Goal: Task Accomplishment & Management: Manage account settings

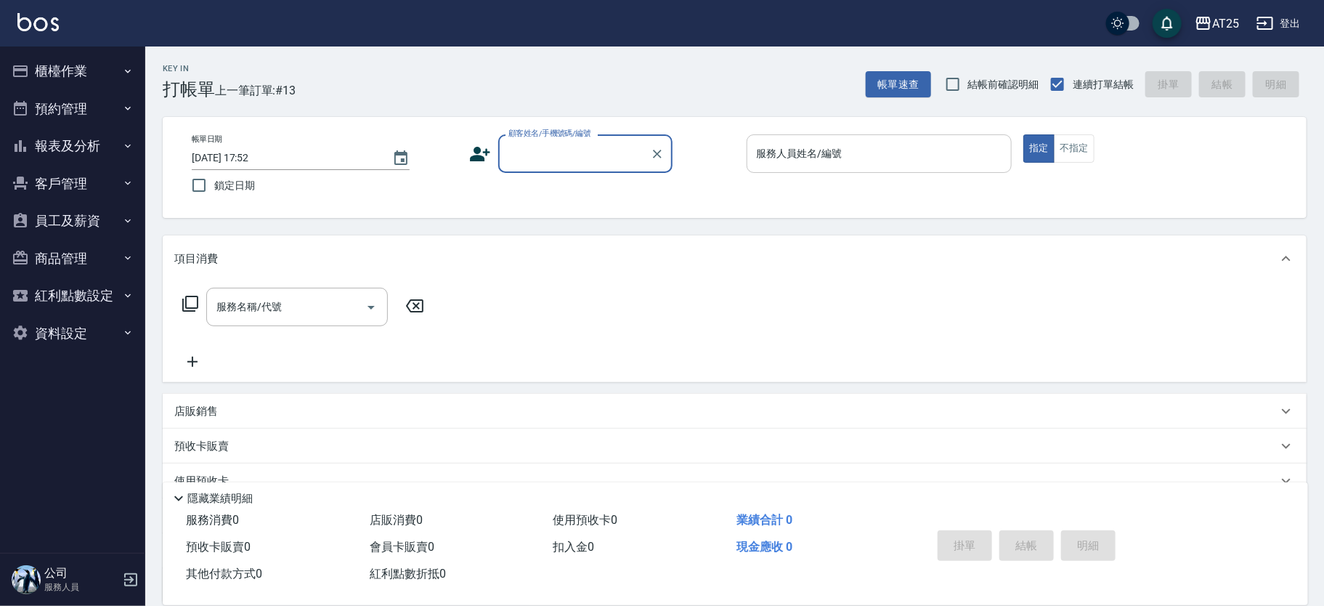
drag, startPoint x: 791, startPoint y: 182, endPoint x: 801, endPoint y: 163, distance: 21.5
click at [791, 181] on p at bounding box center [880, 180] width 266 height 15
click at [801, 157] on input "服務人員姓名/編號" at bounding box center [879, 153] width 253 height 25
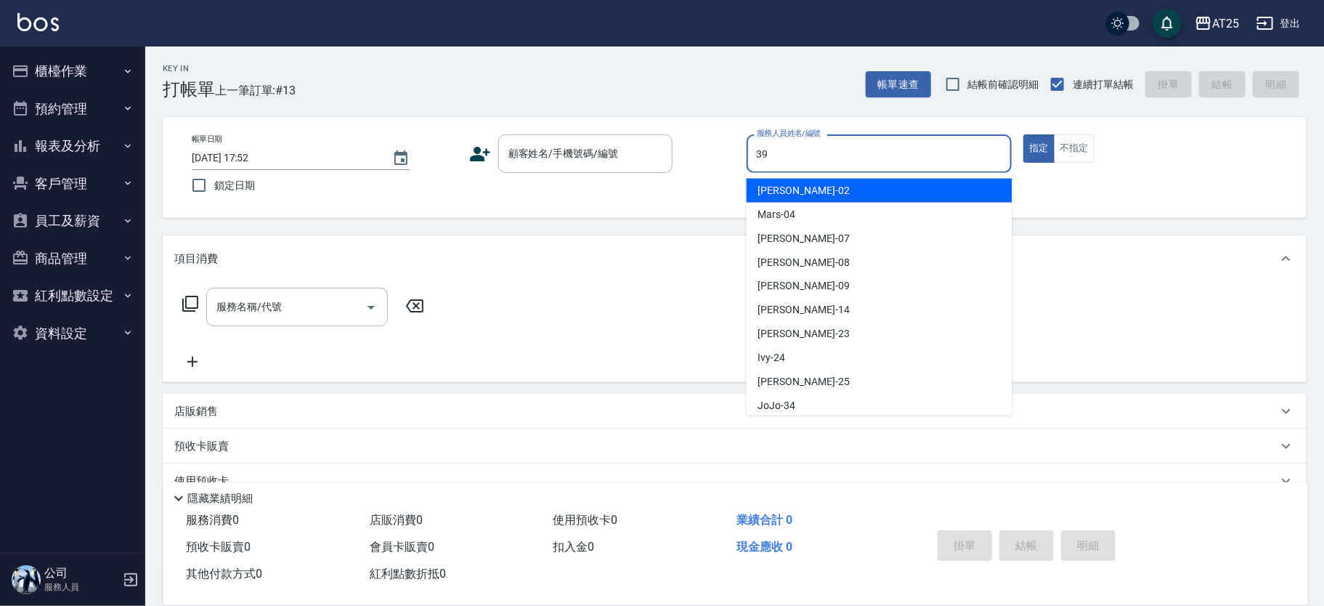
type input "N-39"
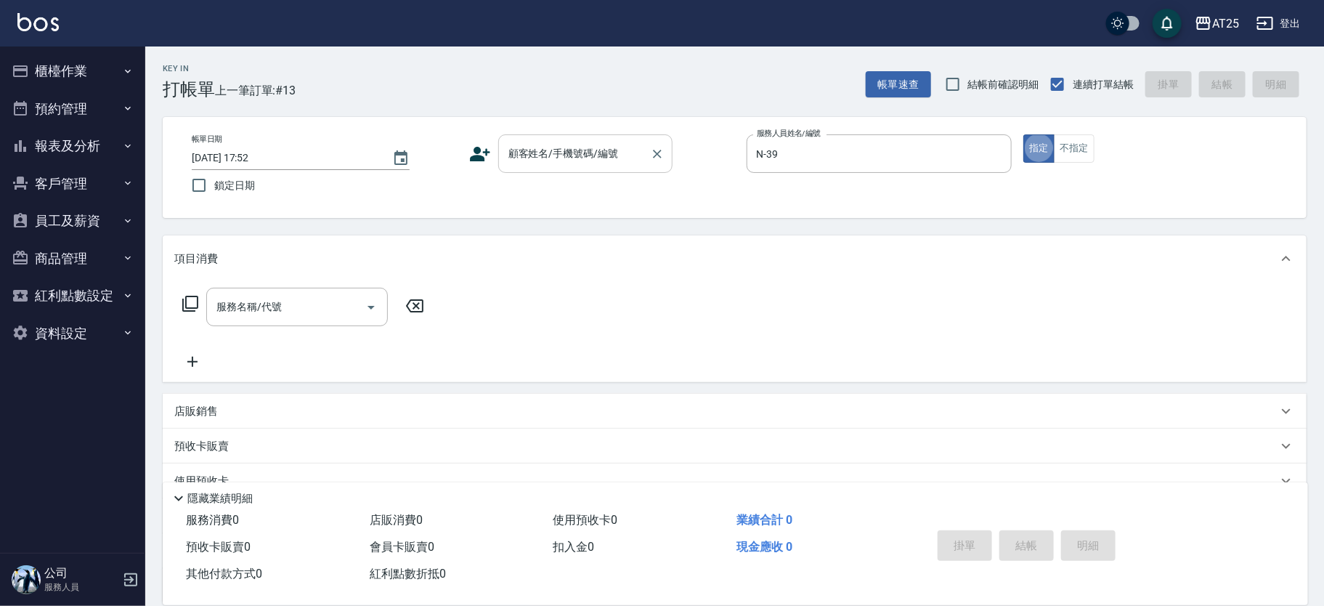
type button "true"
click at [611, 160] on input "顧客姓名/手機號碼/編號" at bounding box center [574, 153] width 139 height 25
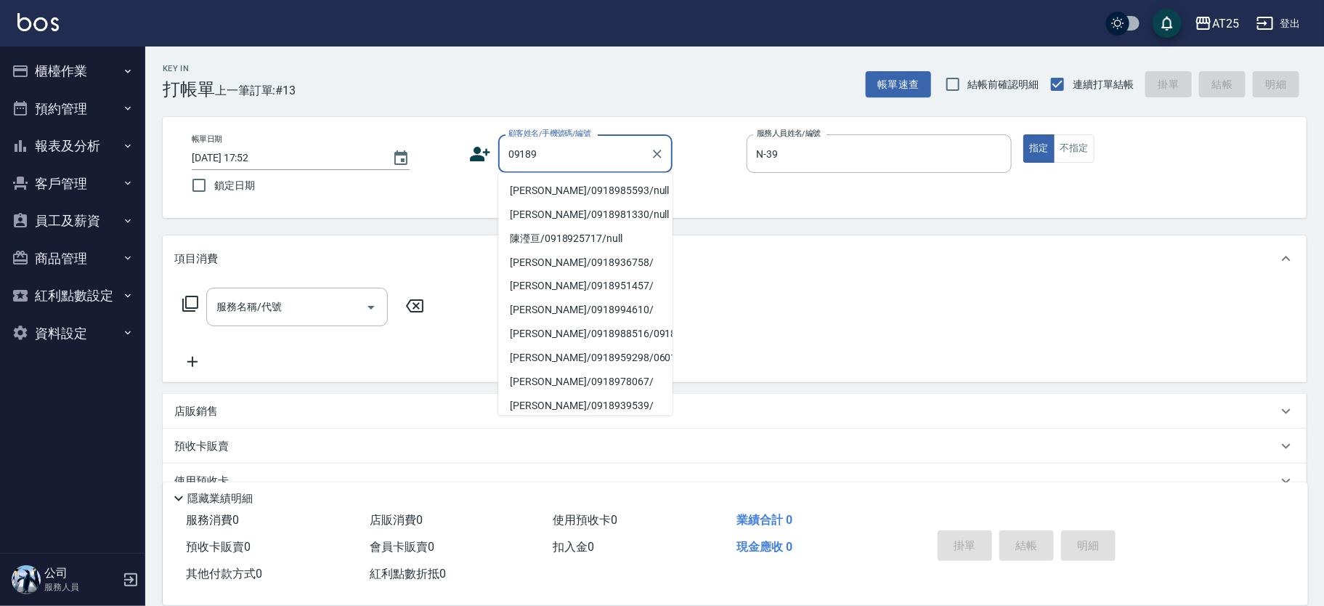
click at [594, 186] on li "郭宗逸/0918985593/null" at bounding box center [585, 191] width 174 height 24
type input "郭宗逸/0918985593/null"
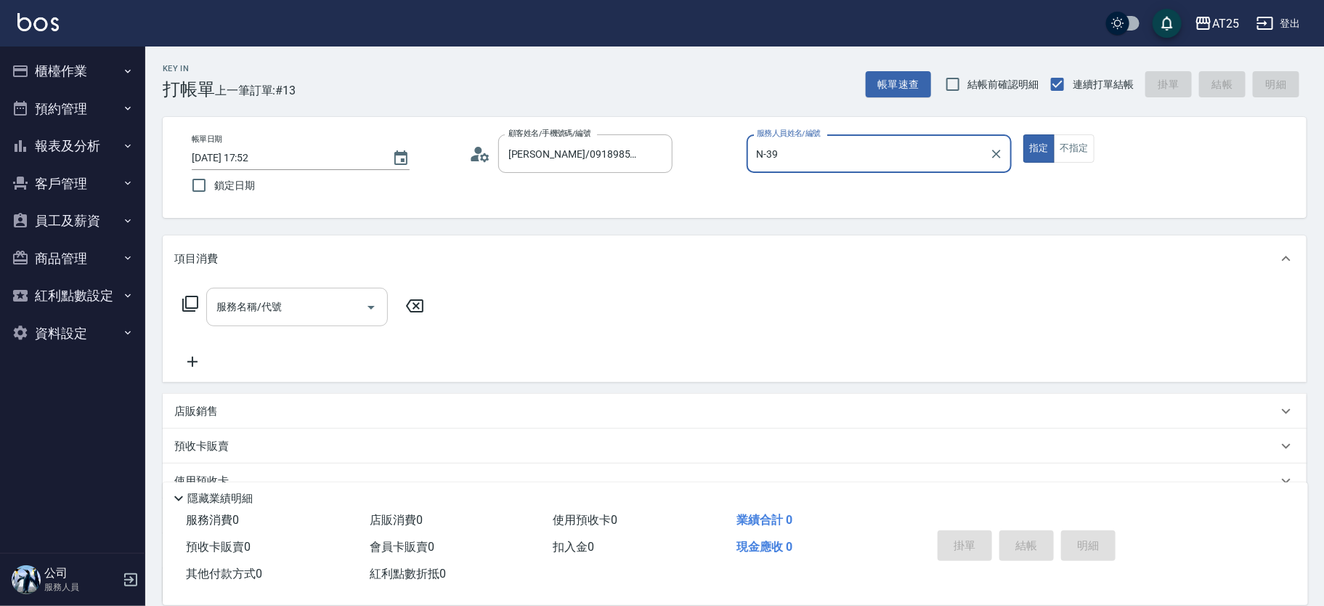
click at [303, 304] on input "服務名稱/代號" at bounding box center [286, 306] width 147 height 25
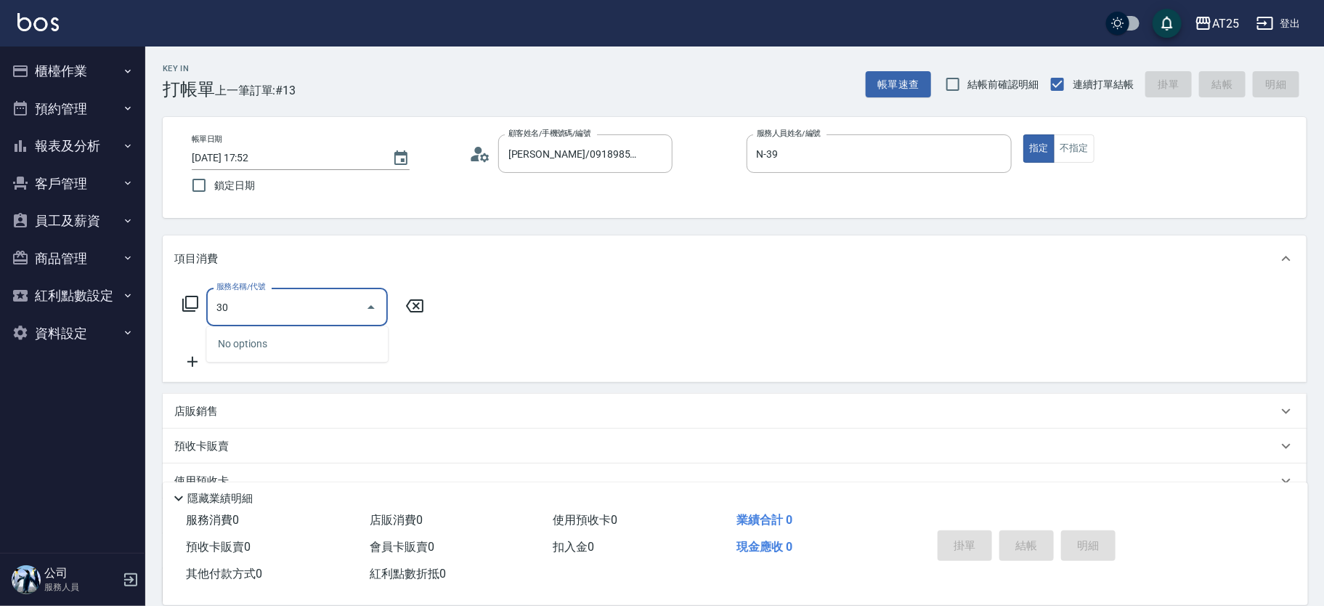
type input "301"
click at [288, 338] on span "燙髮 - 1500" at bounding box center [297, 344] width 182 height 24
type input "150"
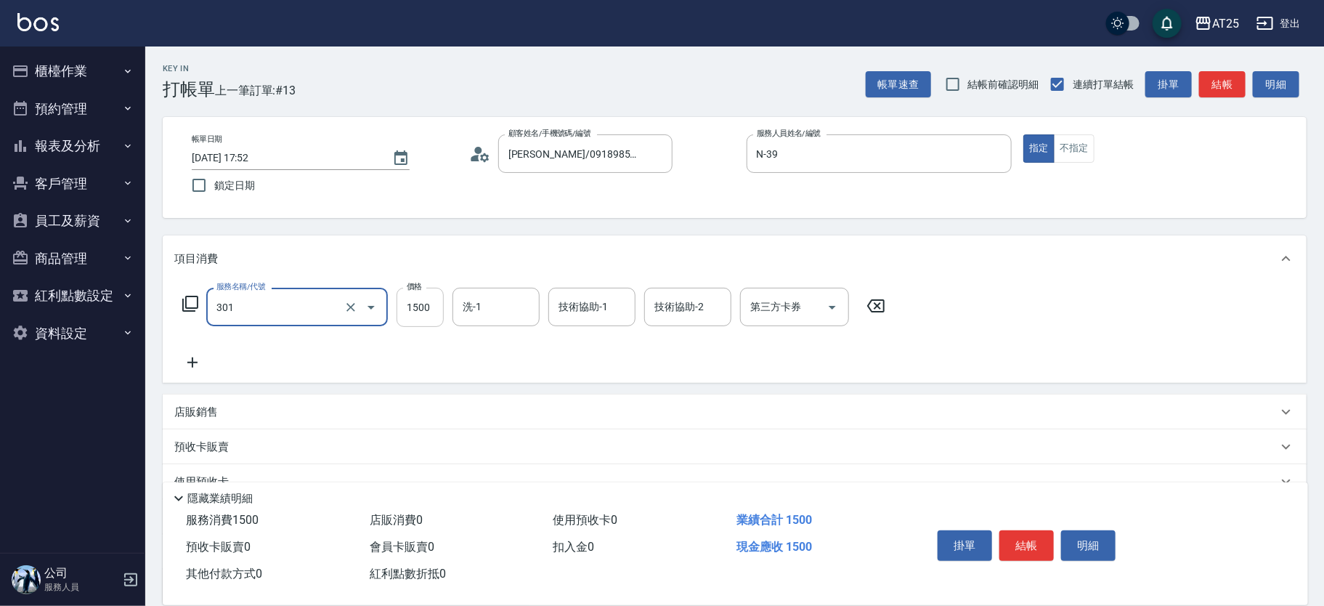
type input "燙髮(301)"
click at [413, 306] on input "1500" at bounding box center [420, 307] width 47 height 39
type input "0"
type input "250"
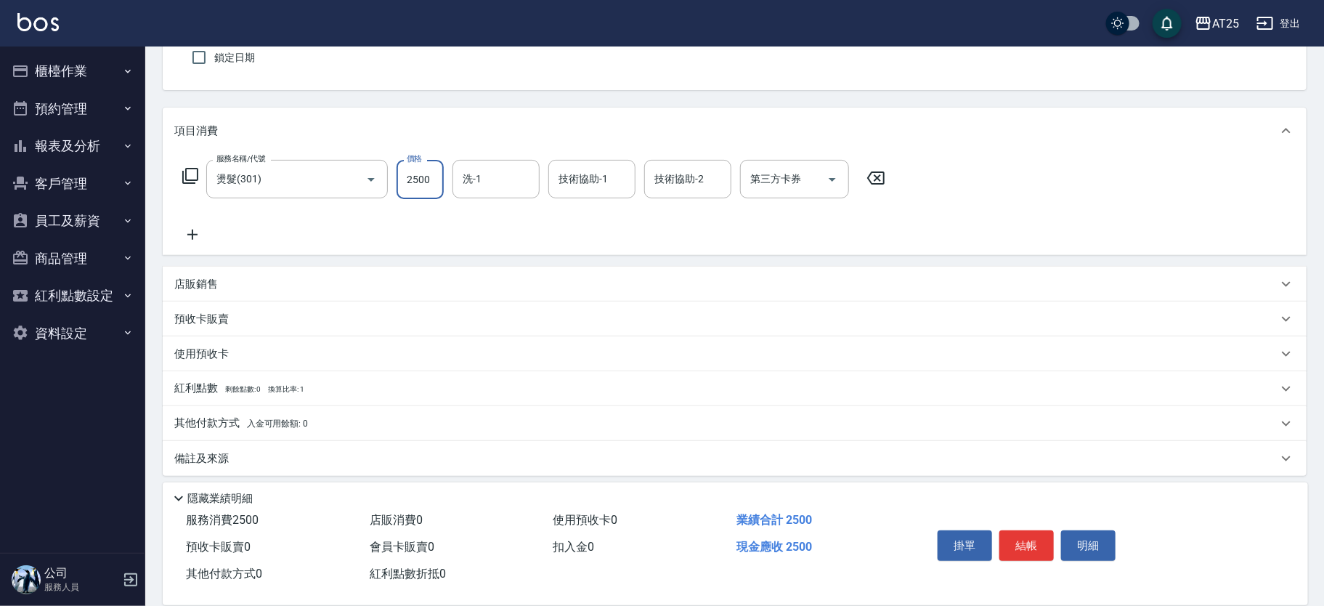
scroll to position [135, 0]
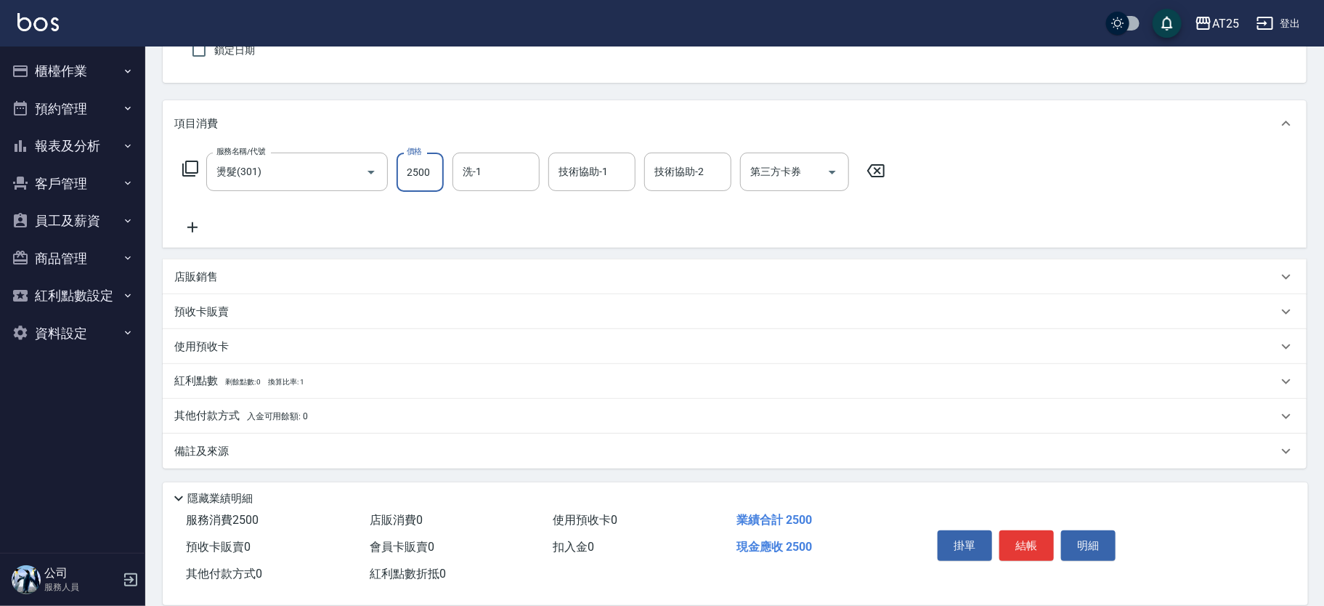
type input "2500"
click at [249, 424] on p "其他付款方式 入金可用餘額: 0" at bounding box center [241, 416] width 134 height 16
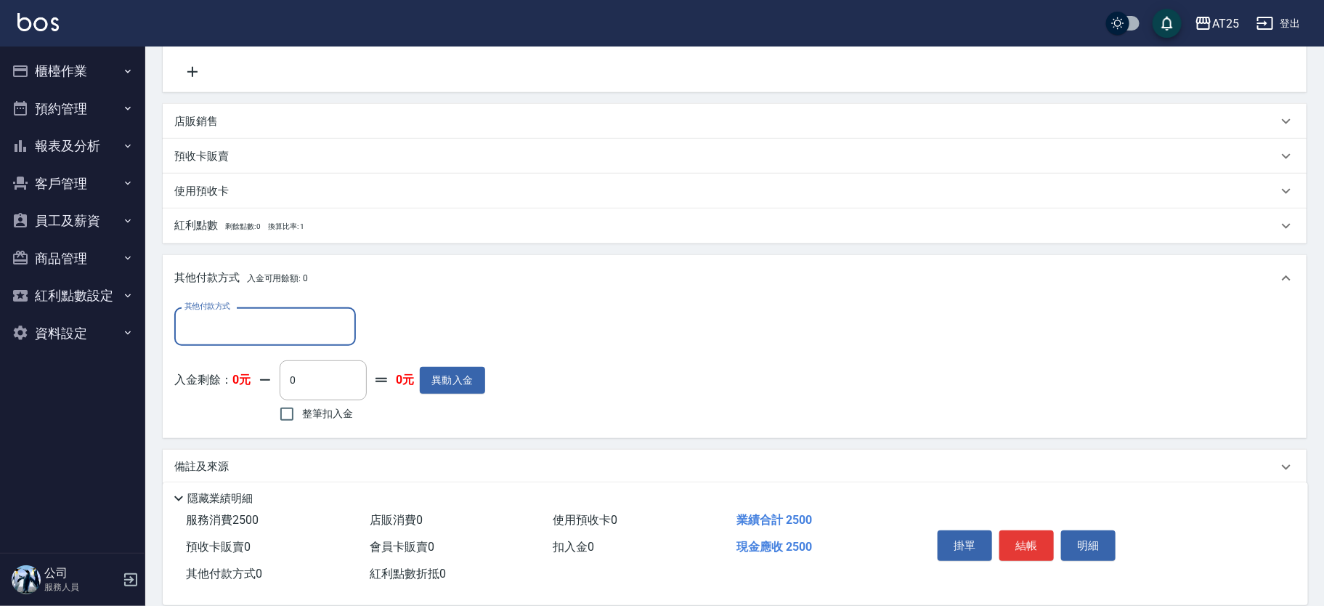
scroll to position [305, 0]
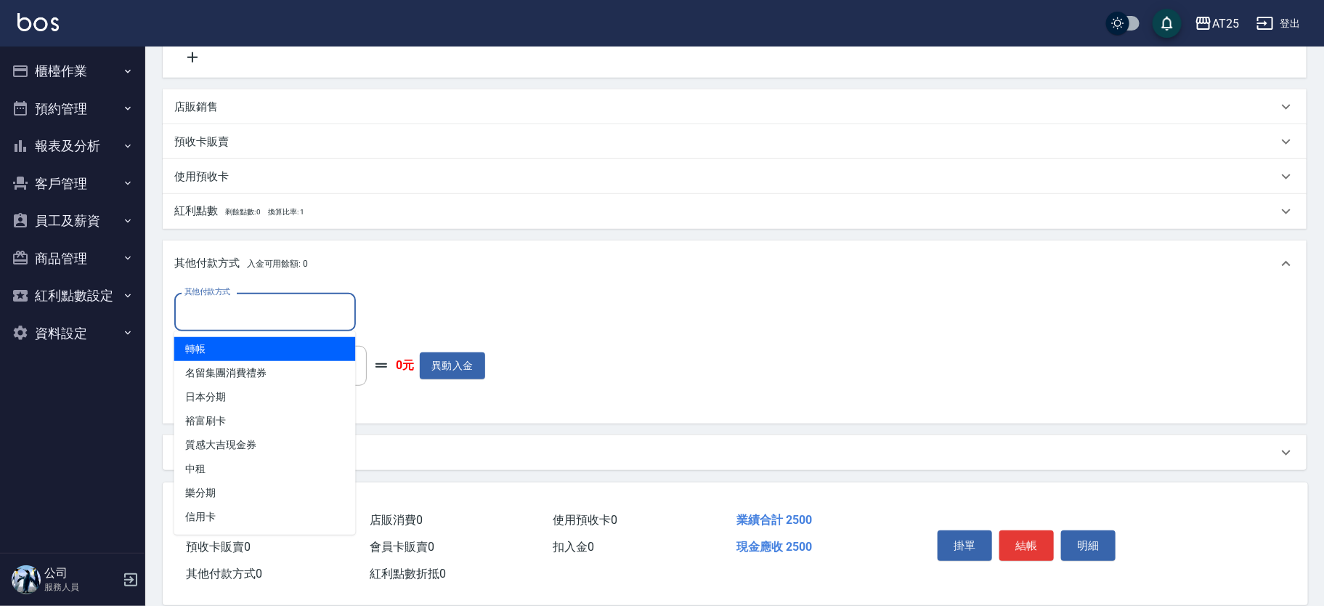
click at [268, 308] on input "其他付款方式" at bounding box center [265, 311] width 169 height 25
click at [218, 353] on span "轉帳" at bounding box center [265, 349] width 182 height 24
type input "轉帳"
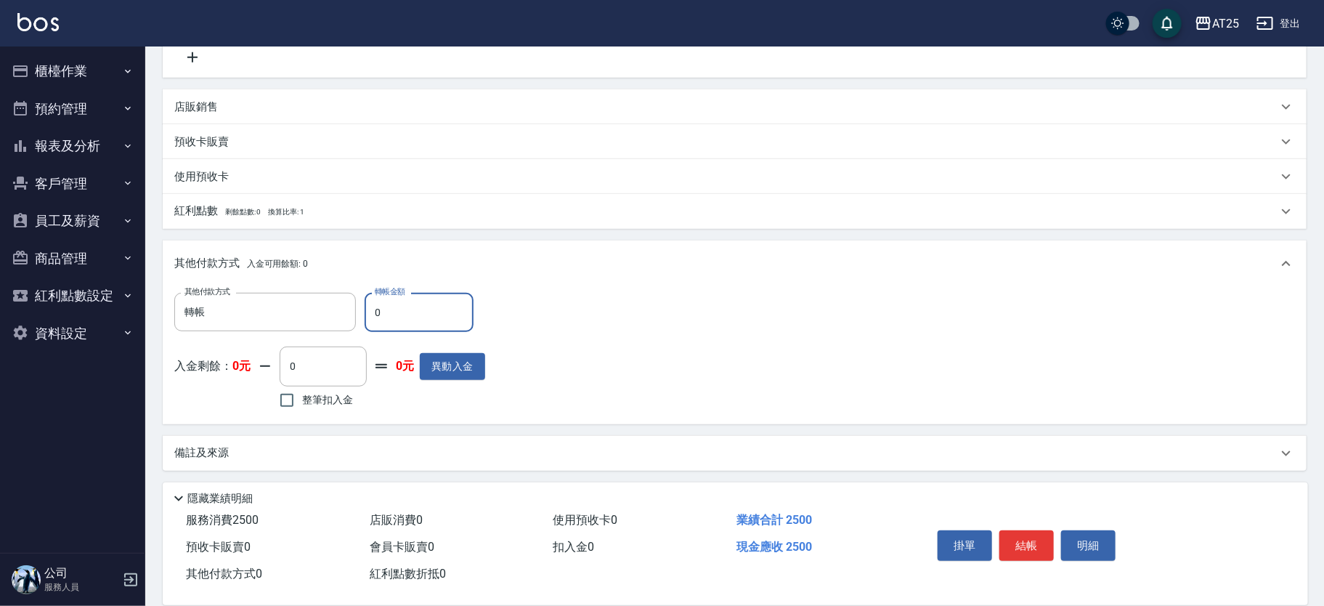
type input "240"
type input "25"
type input "220"
type input "250"
type input "0"
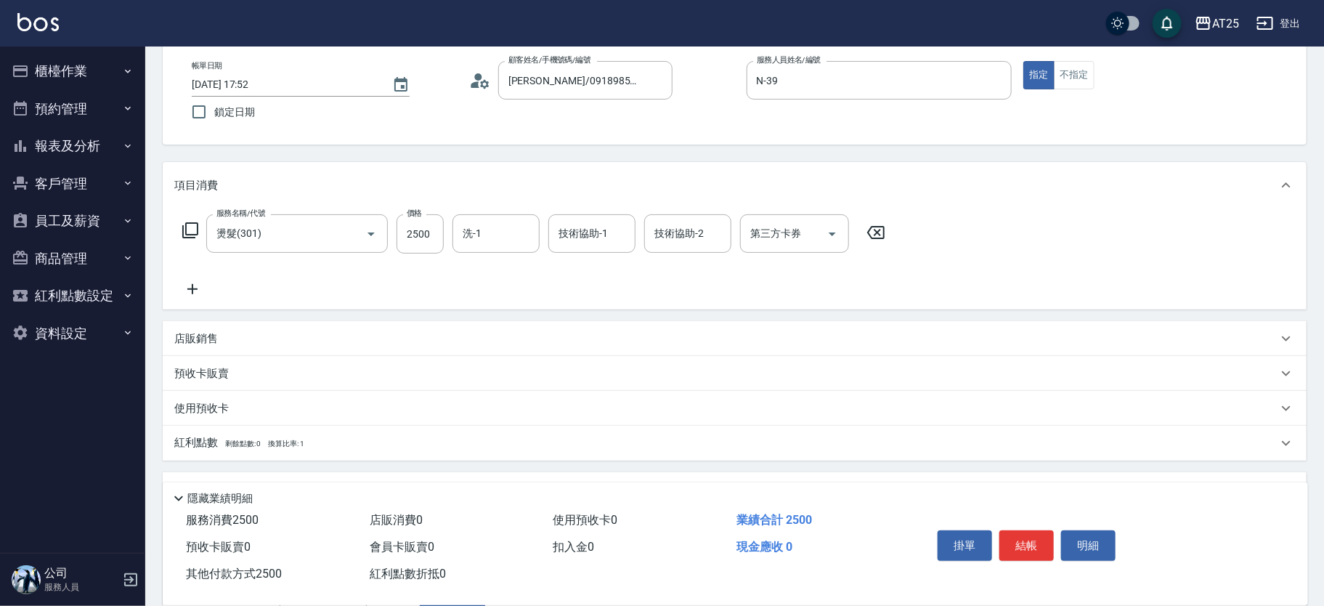
scroll to position [0, 0]
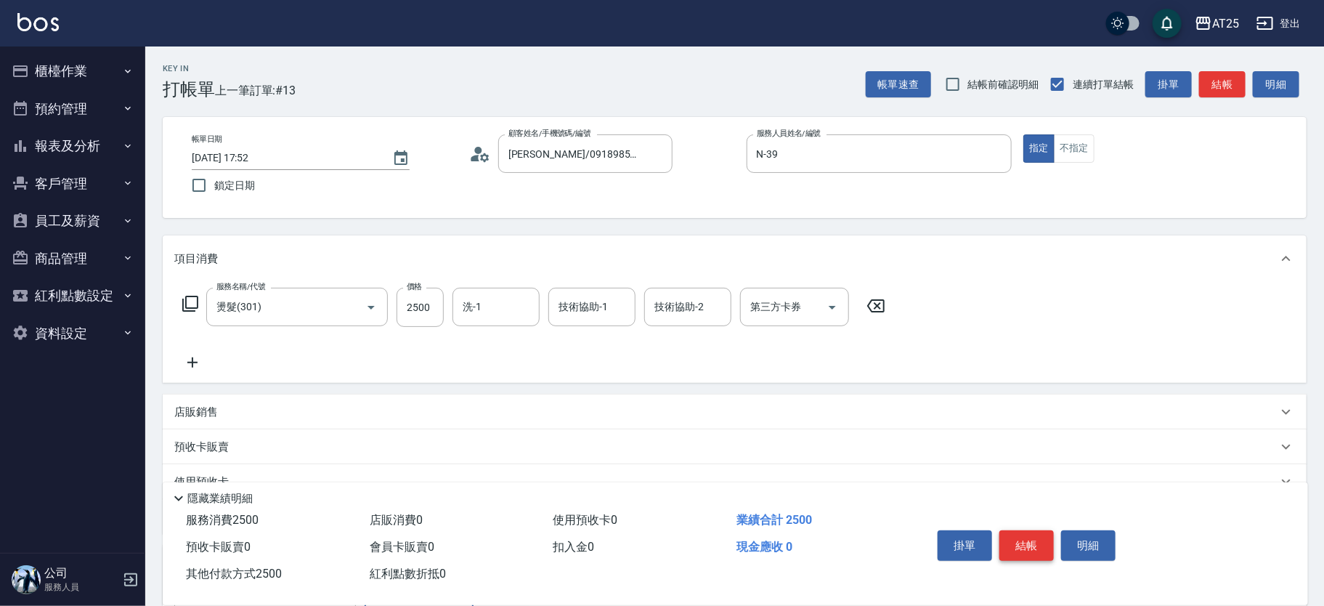
type input "2500"
click at [1025, 537] on button "結帳" at bounding box center [1027, 545] width 54 height 31
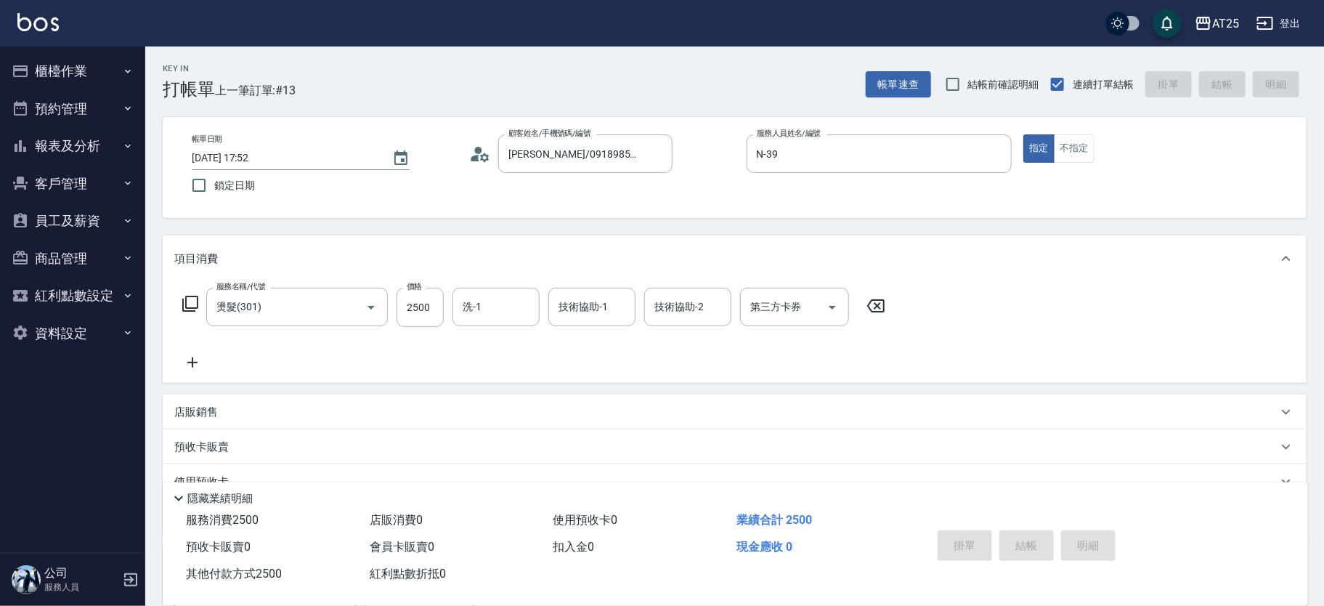
type input "2025/10/10 17:53"
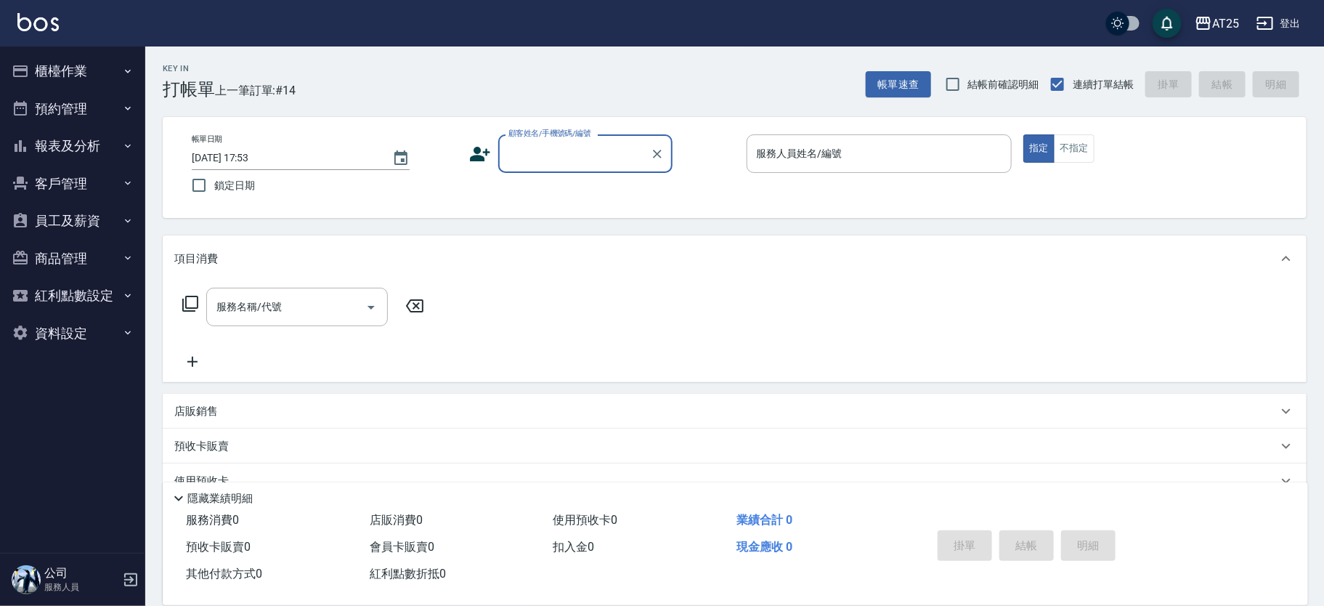
click at [124, 80] on button "櫃檯作業" at bounding box center [73, 71] width 134 height 38
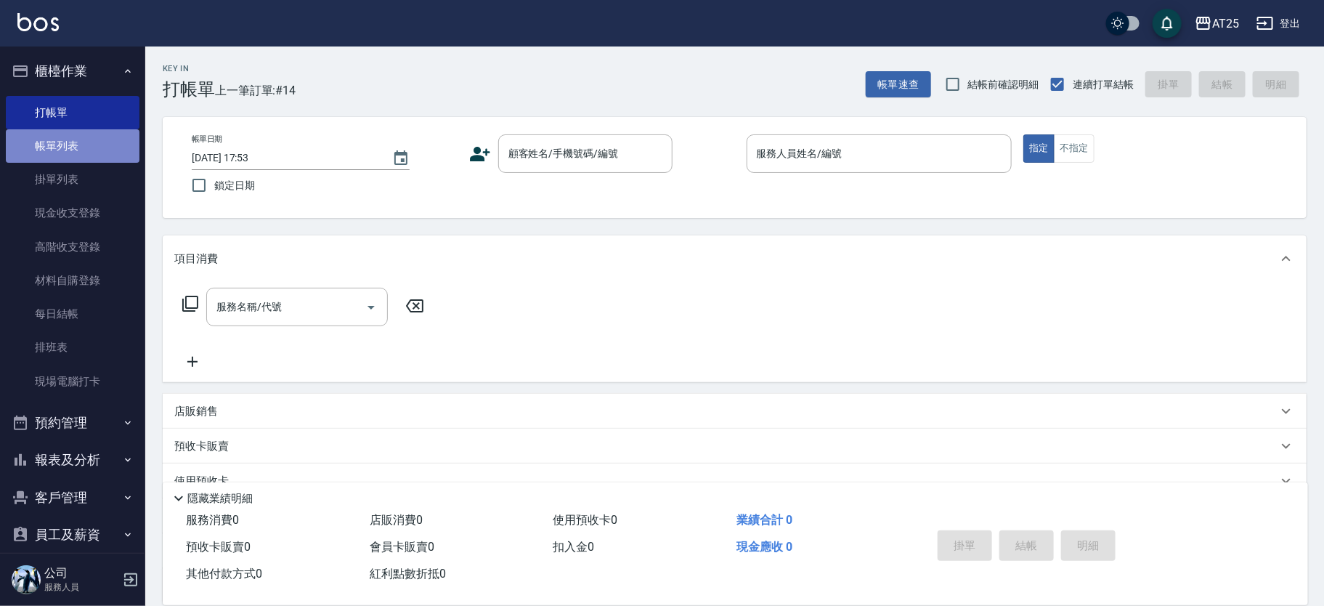
click at [84, 155] on link "帳單列表" at bounding box center [73, 145] width 134 height 33
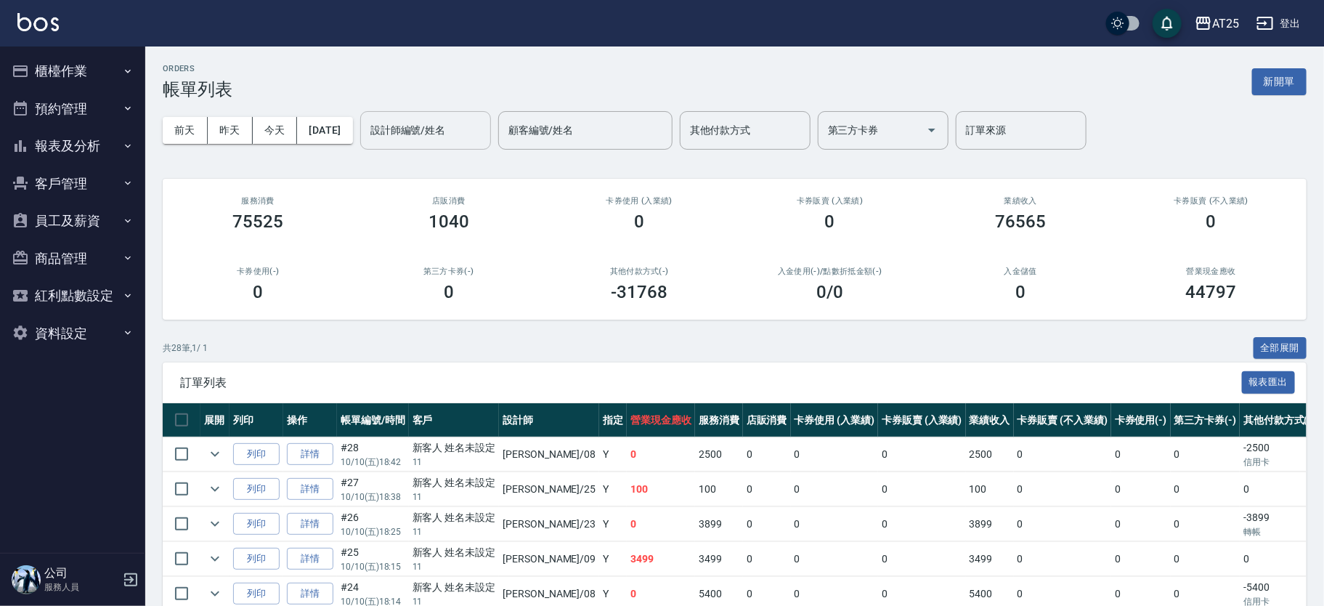
click at [454, 131] on input "設計師編號/姓名" at bounding box center [426, 130] width 118 height 25
type input "Tony-08"
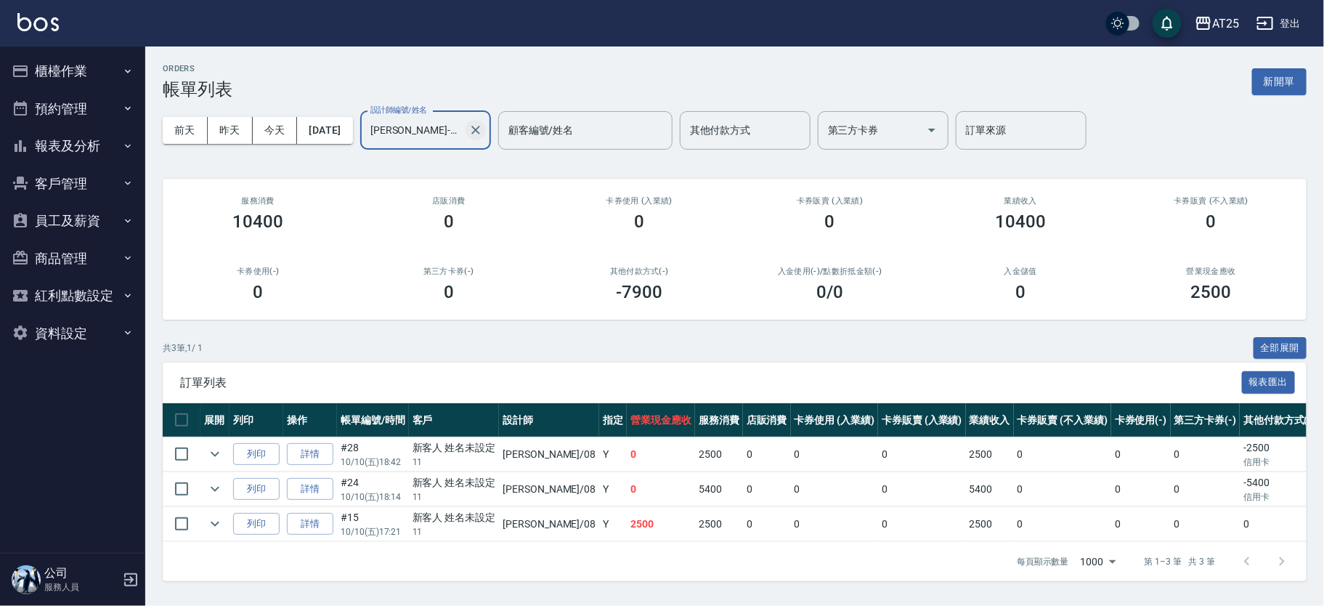
click at [483, 136] on icon "Clear" at bounding box center [476, 130] width 15 height 15
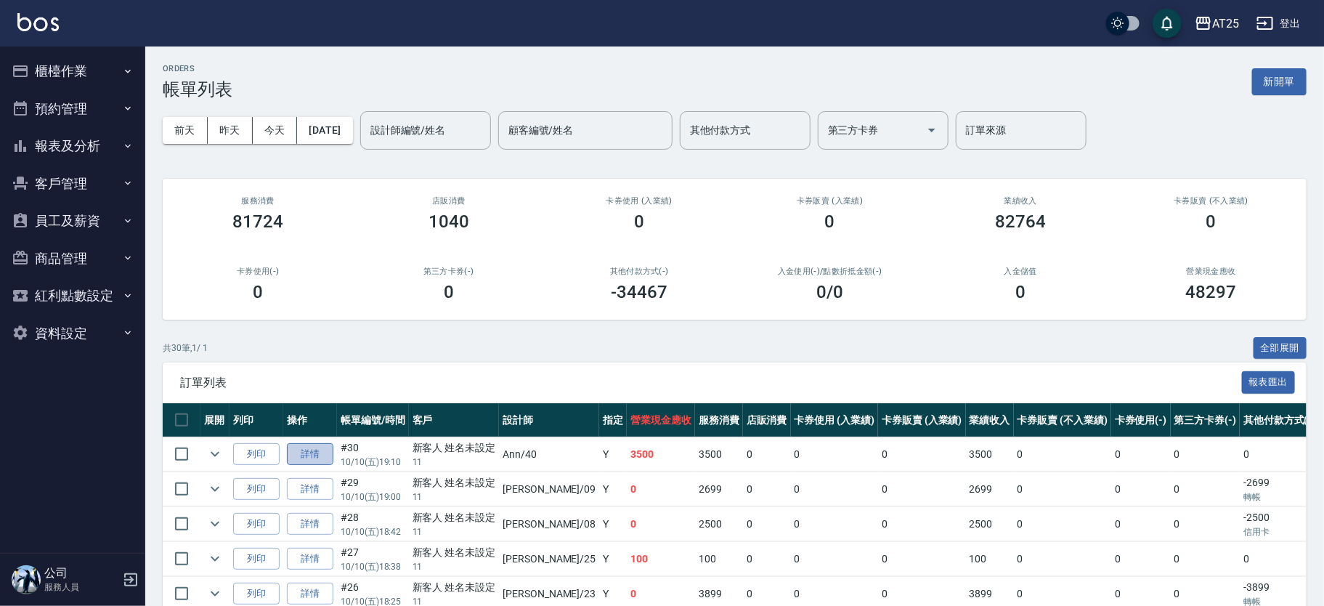
click at [297, 450] on link "詳情" at bounding box center [310, 454] width 46 height 23
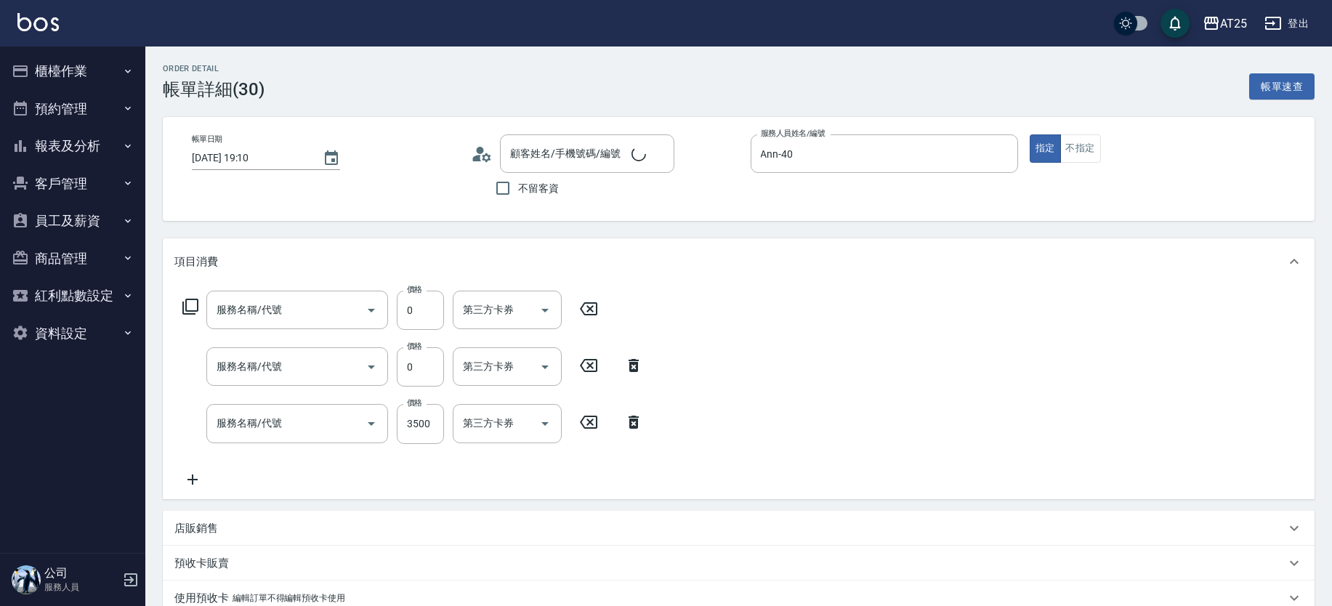
type input "2025/10/10 19:10"
type input "Ann-40"
type input "350"
type input "新客人 姓名未設定/11/null"
type input "洗髮(201)"
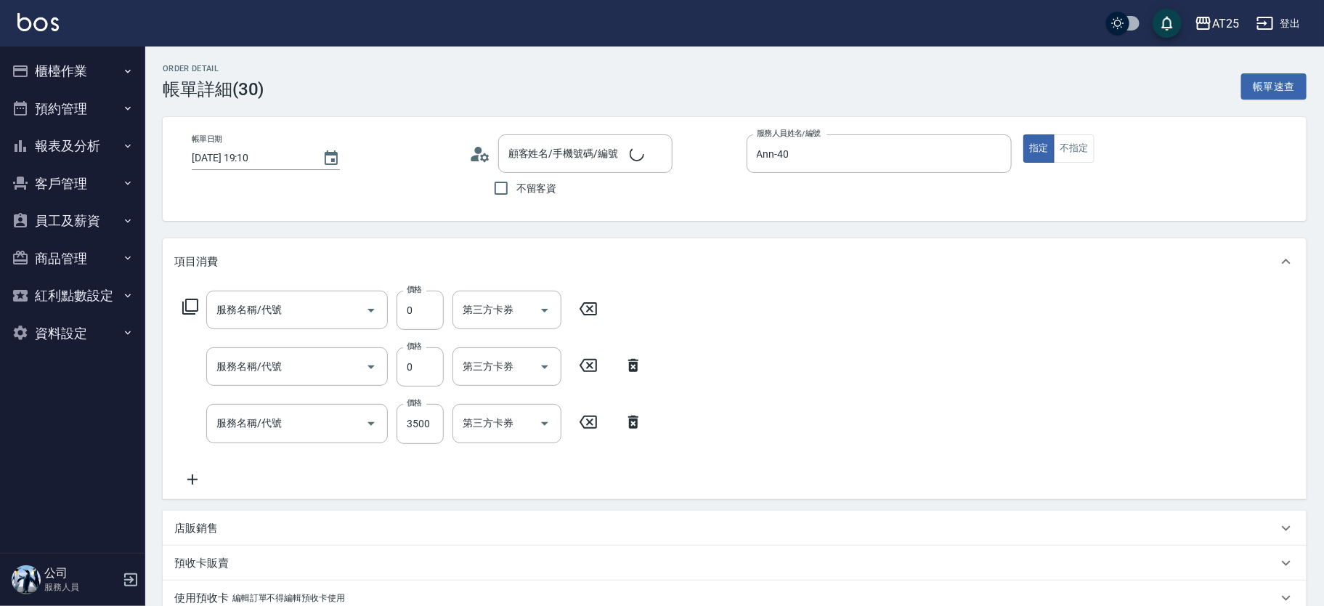
type input "拆(714)"
type input "新羽毛鉑金接髮調整(705)"
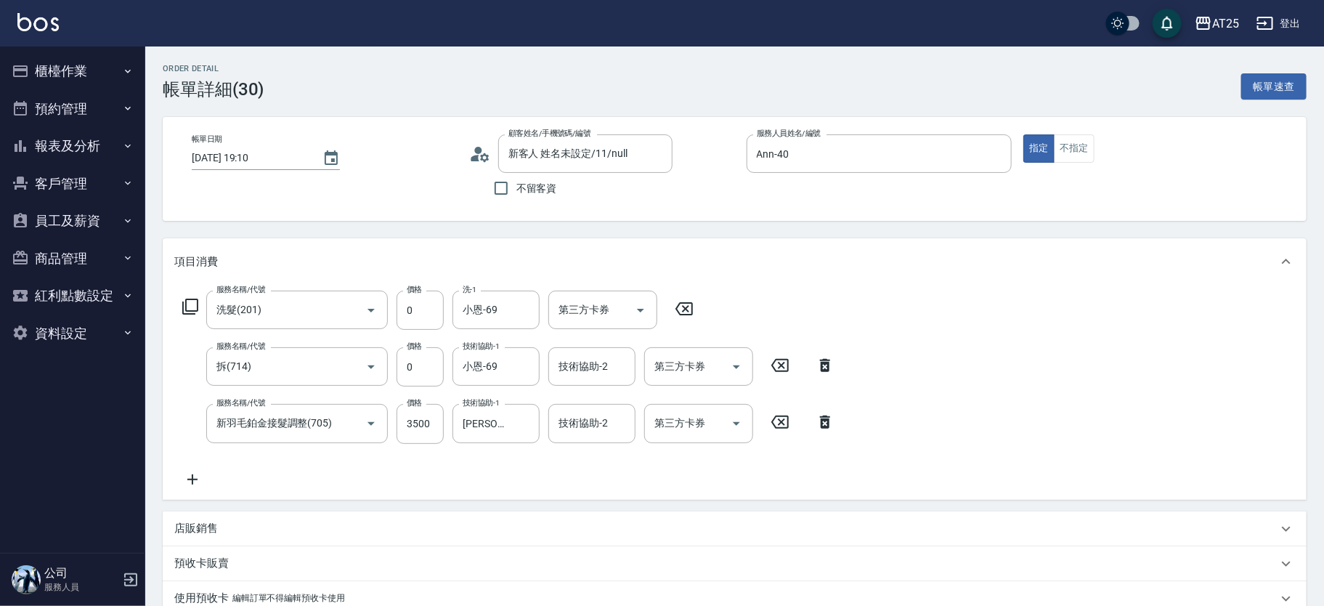
scroll to position [283, 0]
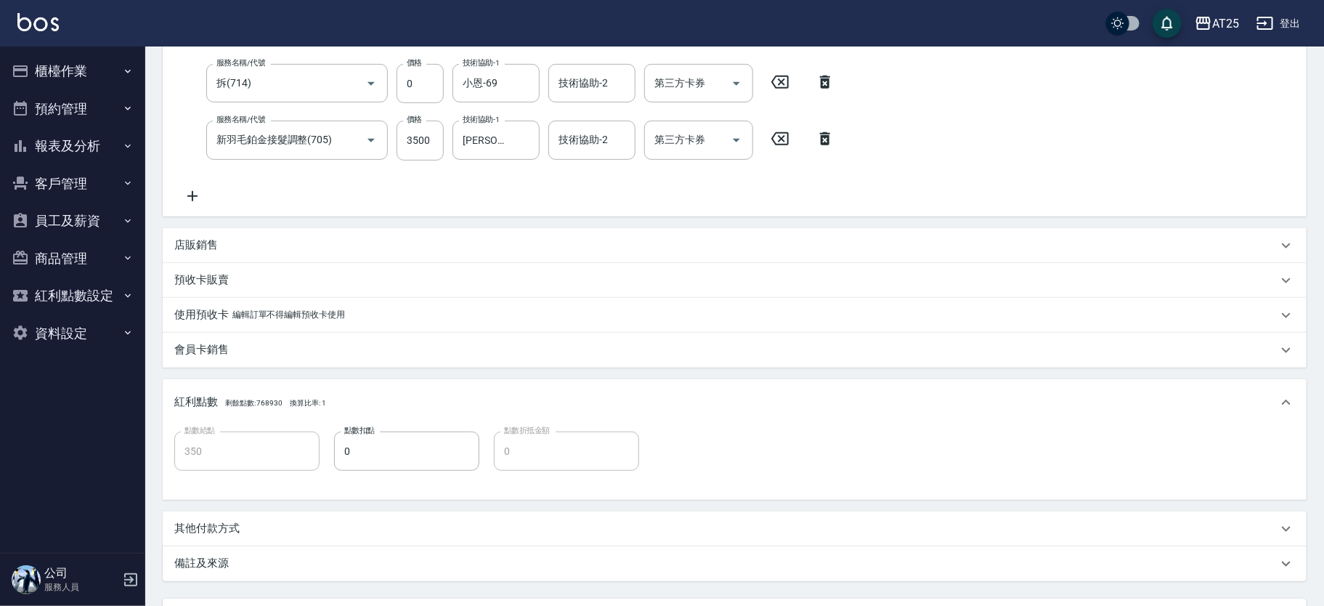
click at [229, 307] on div "使用預收卡 編輯訂單不得編輯預收卡使用" at bounding box center [725, 314] width 1103 height 15
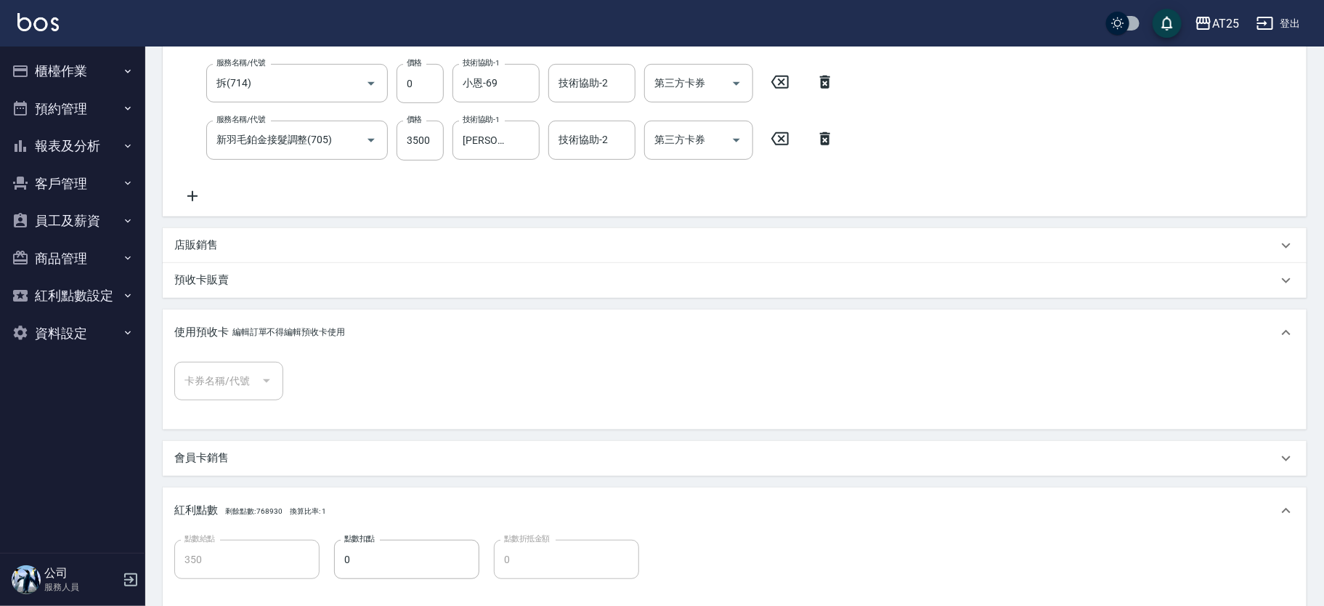
click at [196, 328] on p "使用預收卡" at bounding box center [201, 332] width 54 height 15
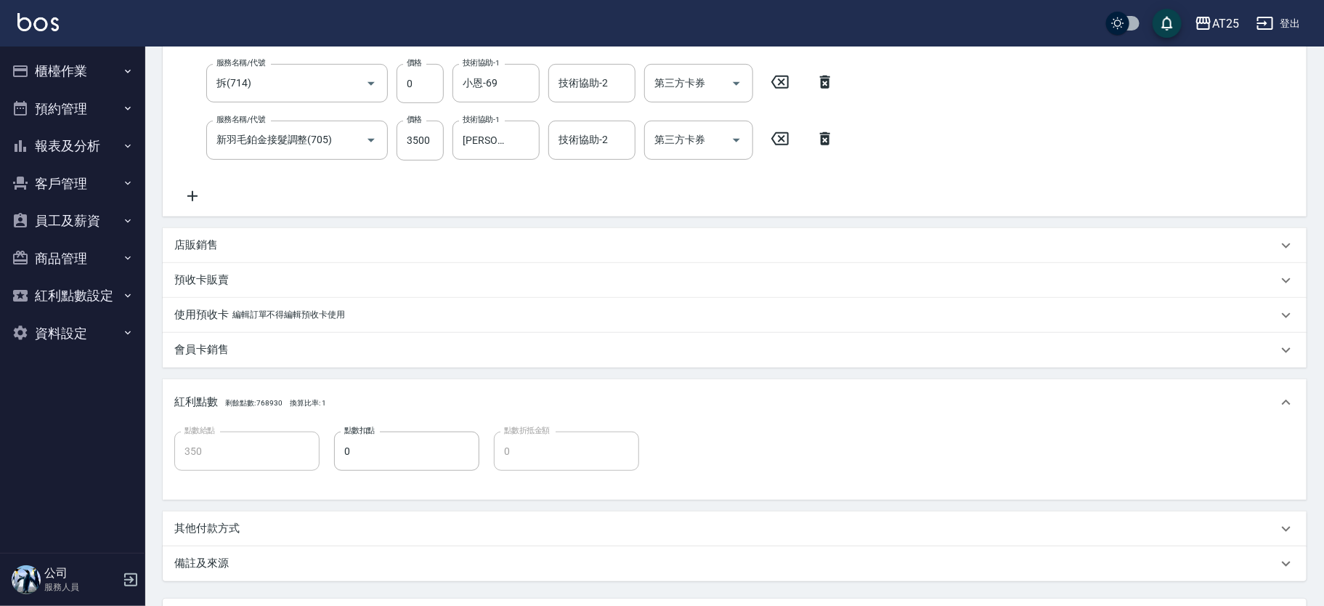
scroll to position [412, 0]
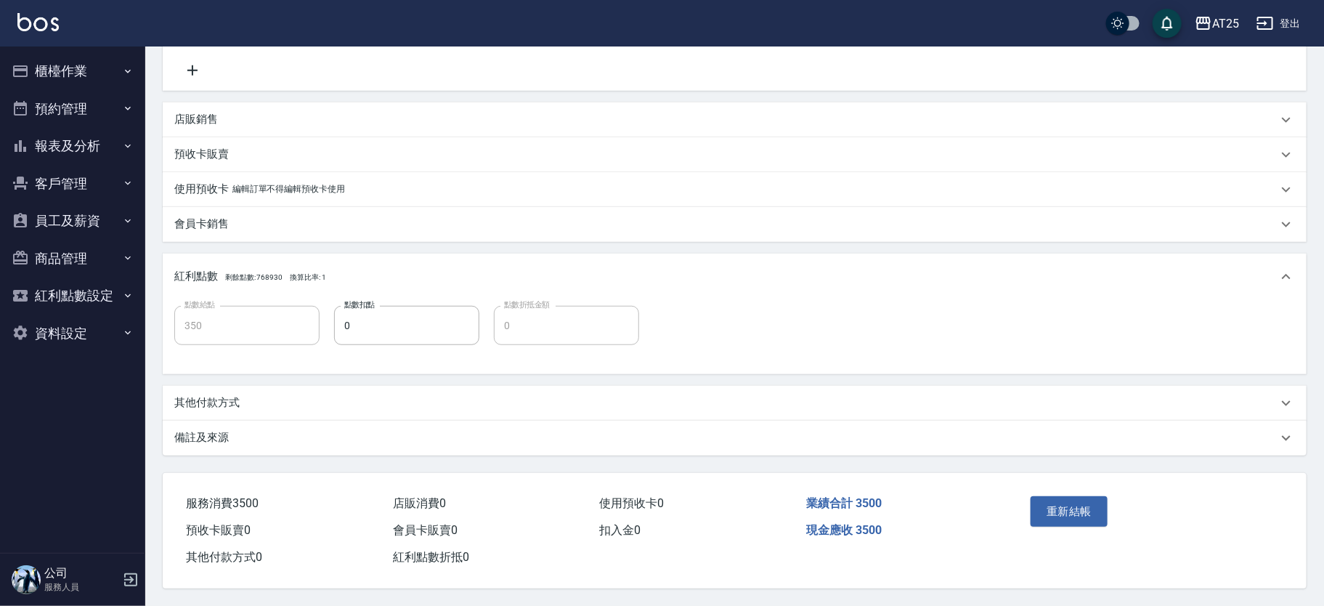
click at [215, 389] on div "其他付款方式" at bounding box center [735, 403] width 1144 height 35
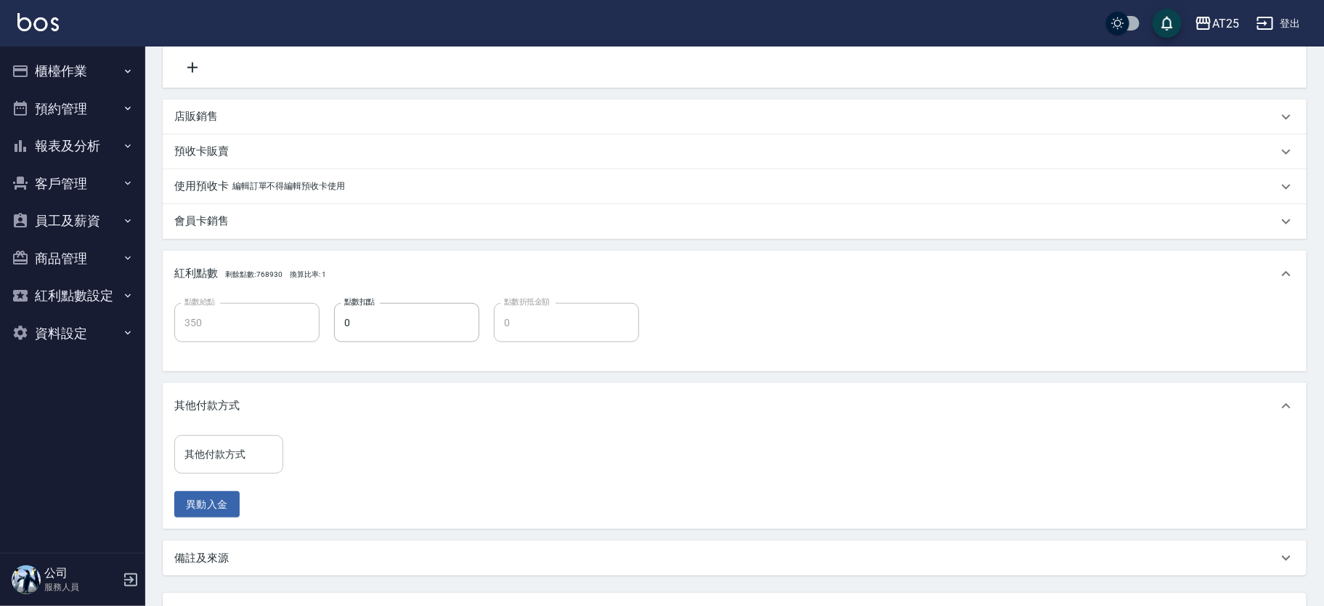
click at [222, 470] on div "其他付款方式" at bounding box center [228, 454] width 109 height 39
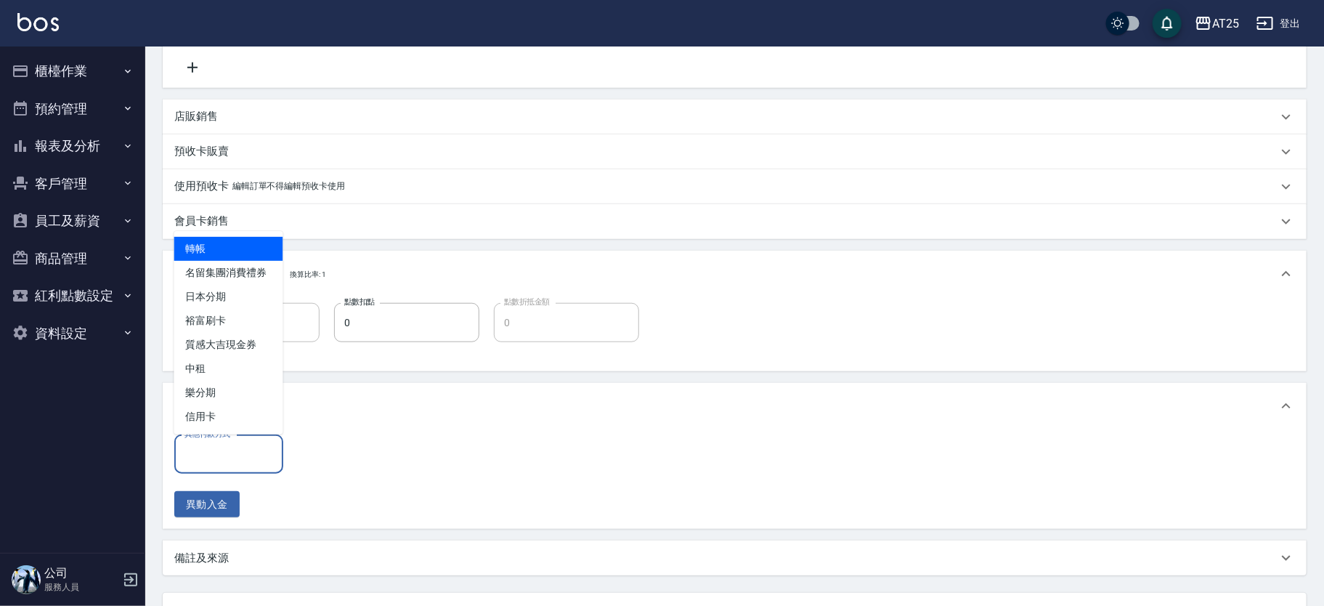
click at [234, 251] on span "轉帳" at bounding box center [228, 249] width 109 height 24
type input "轉帳"
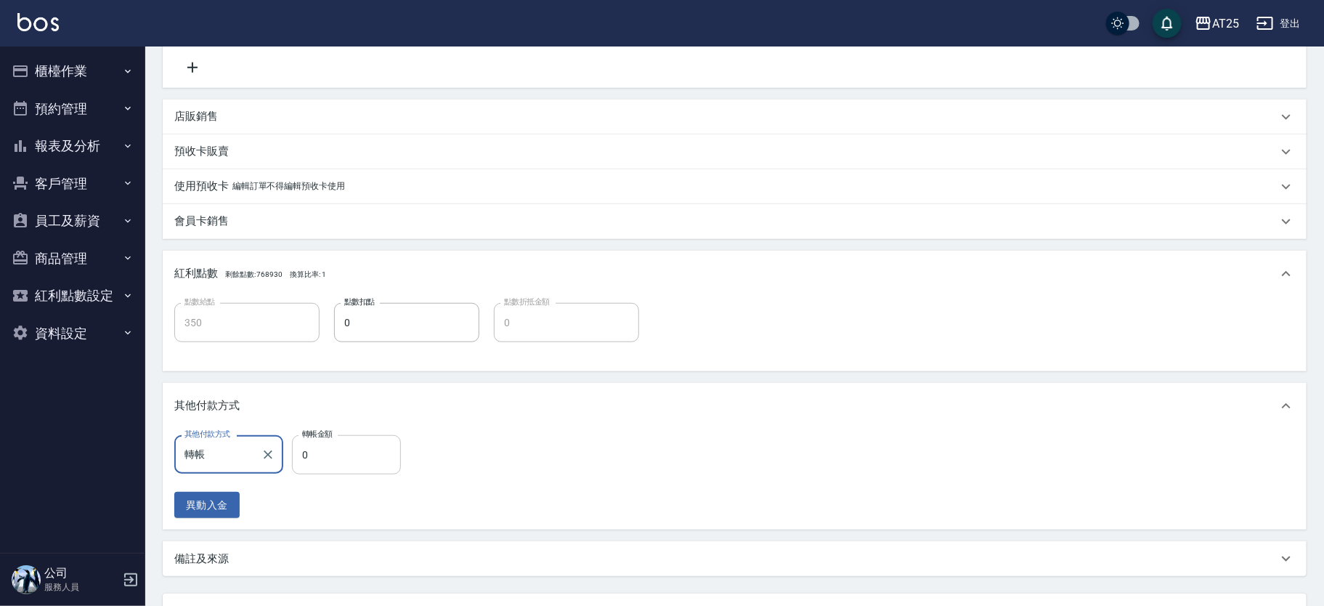
click at [331, 446] on input "0" at bounding box center [346, 454] width 109 height 39
type input "3"
type input "340"
type input "35"
type input "310"
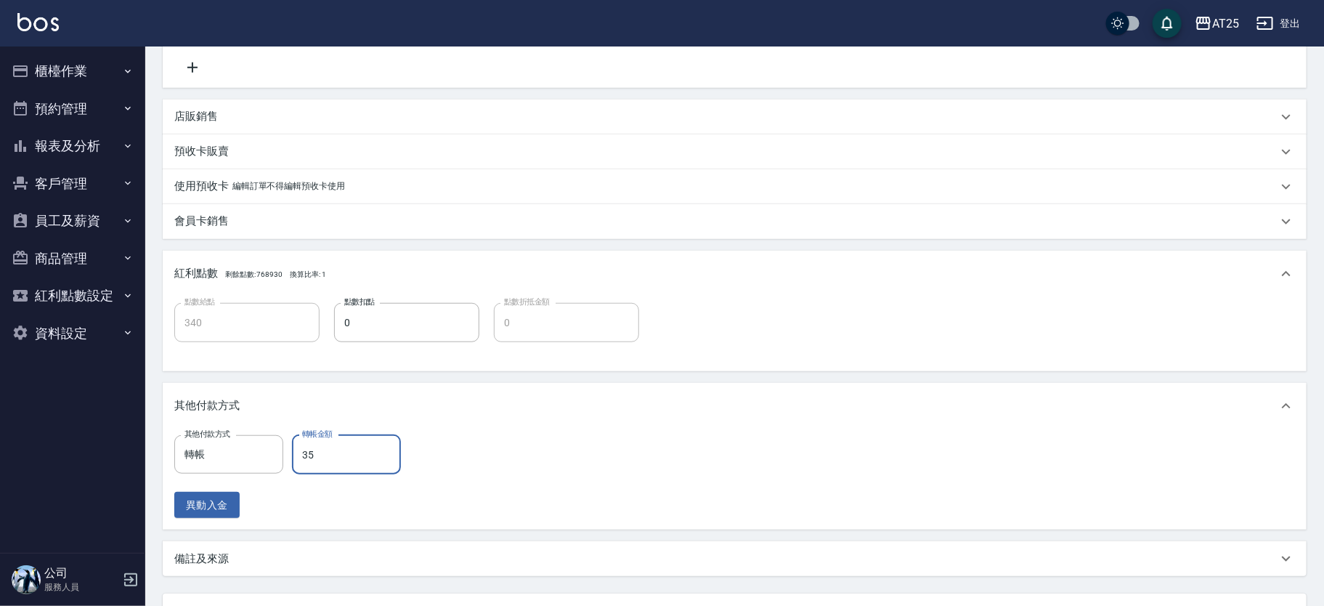
type input "350"
type input "0"
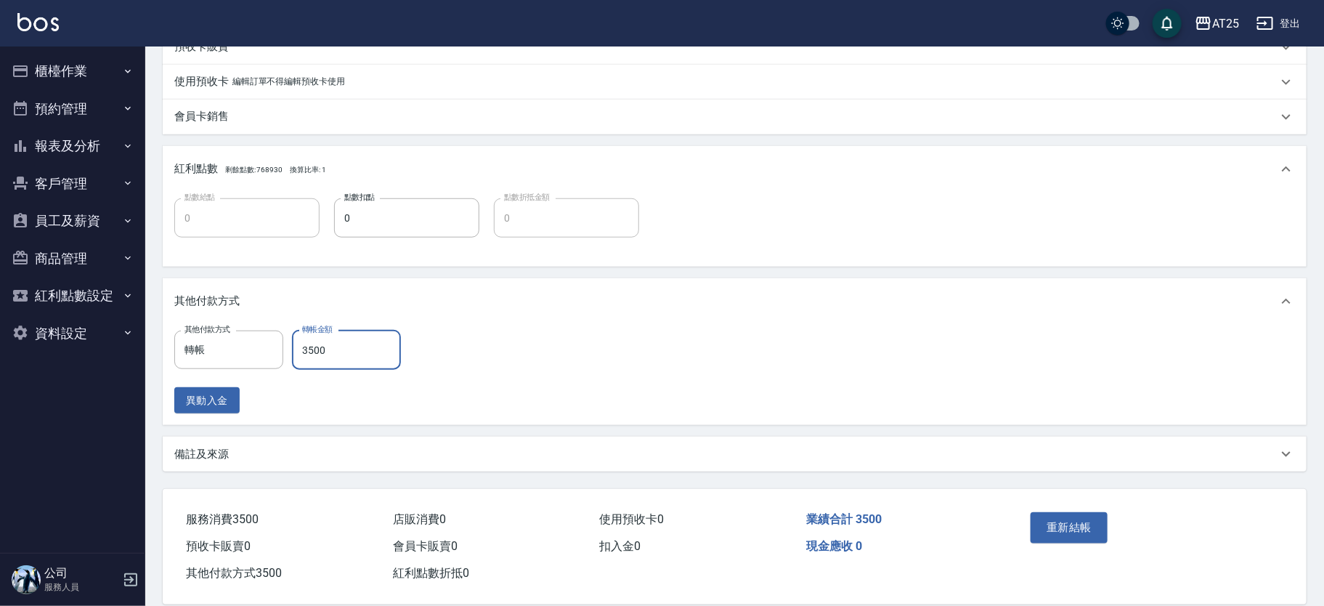
scroll to position [536, 0]
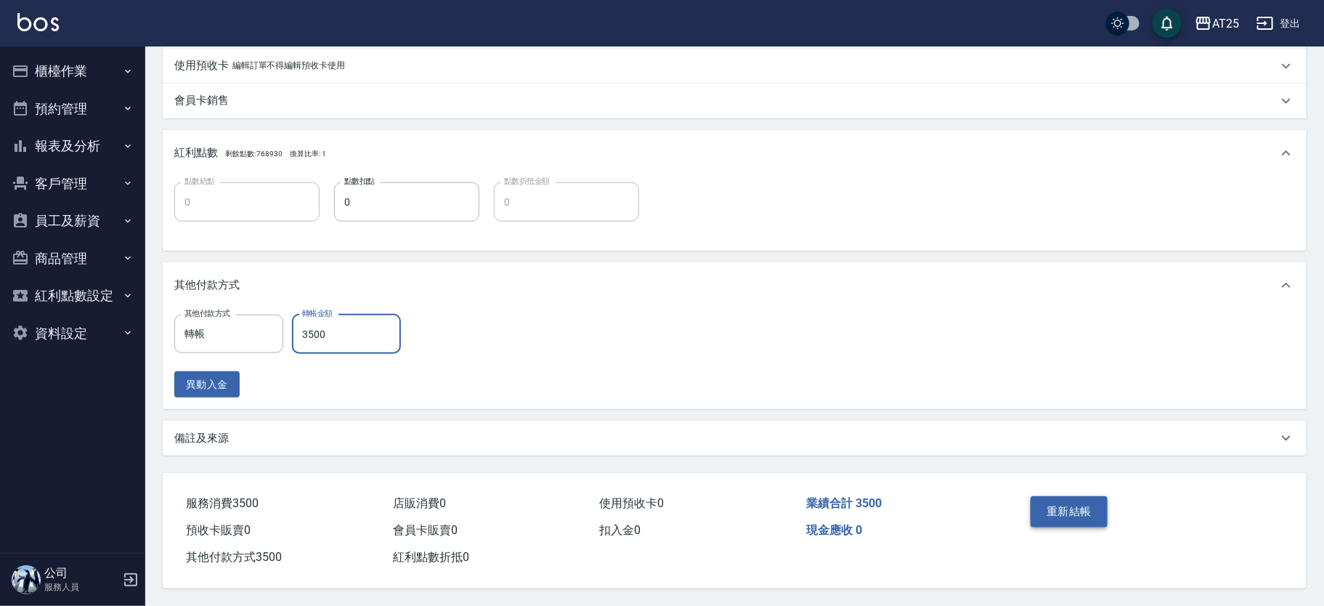
type input "3500"
click at [1080, 511] on button "重新結帳" at bounding box center [1069, 511] width 77 height 31
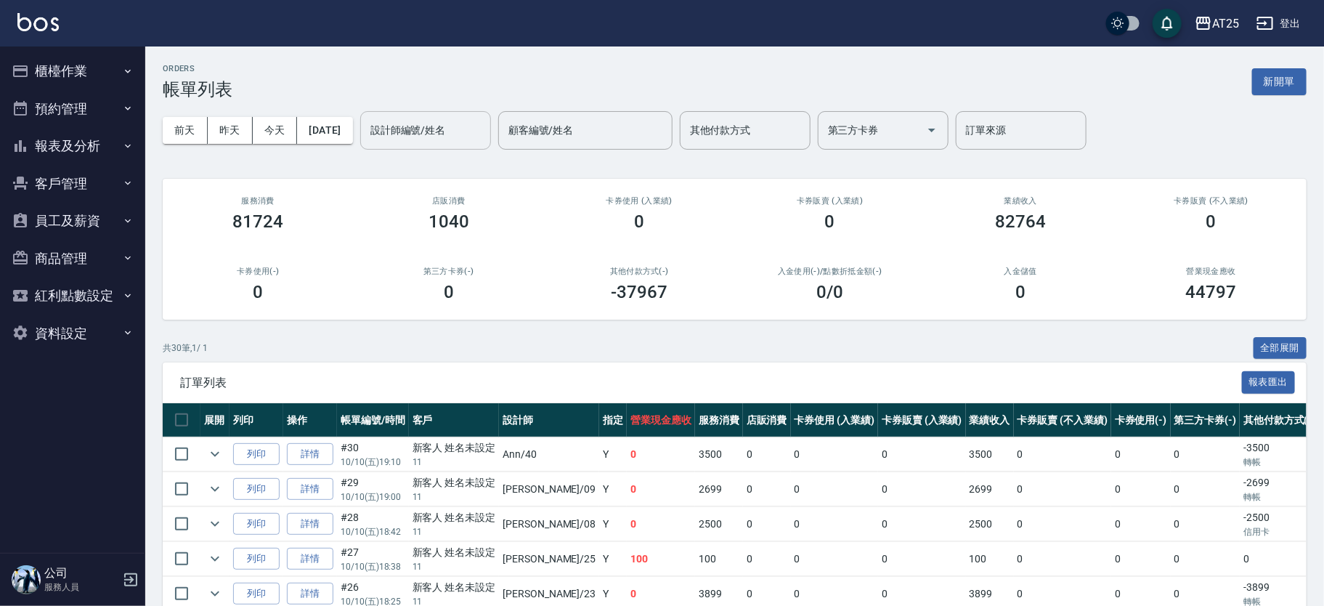
click at [418, 131] on div "設計師編號/姓名 設計師編號/姓名" at bounding box center [425, 130] width 131 height 39
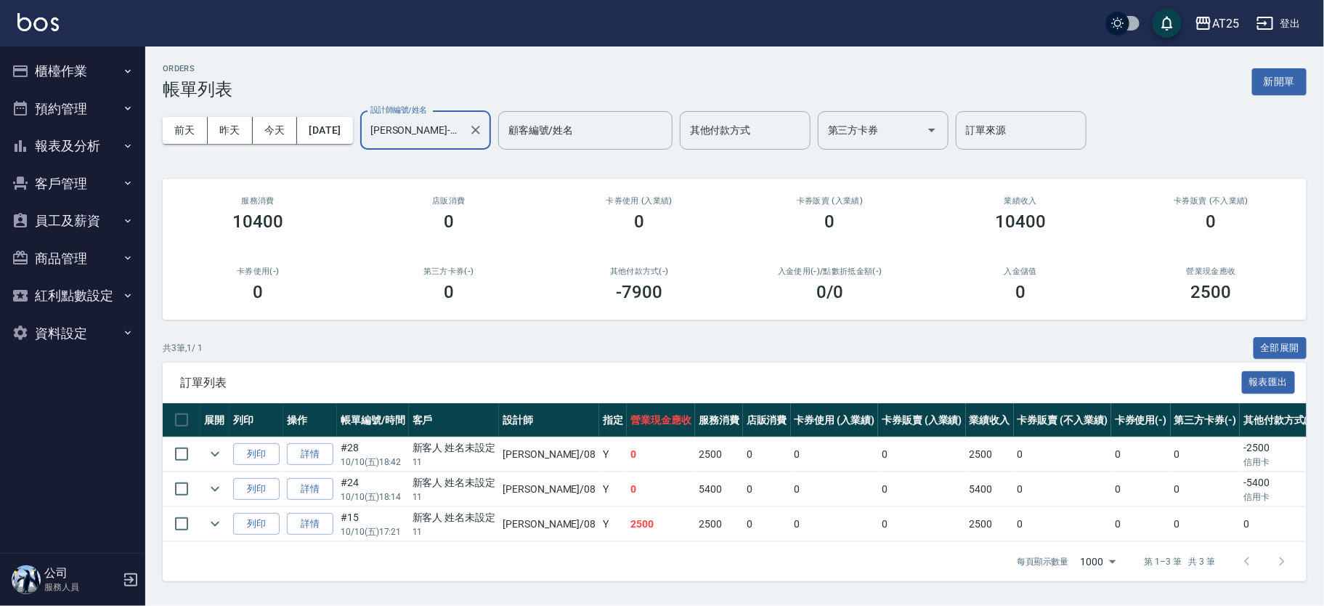
type input "Tony-08"
click at [633, 489] on td "0" at bounding box center [661, 489] width 68 height 34
click at [743, 489] on td "0" at bounding box center [767, 489] width 48 height 34
drag, startPoint x: 210, startPoint y: 214, endPoint x: 335, endPoint y: 214, distance: 124.9
click at [335, 214] on div "10400" at bounding box center [258, 221] width 156 height 20
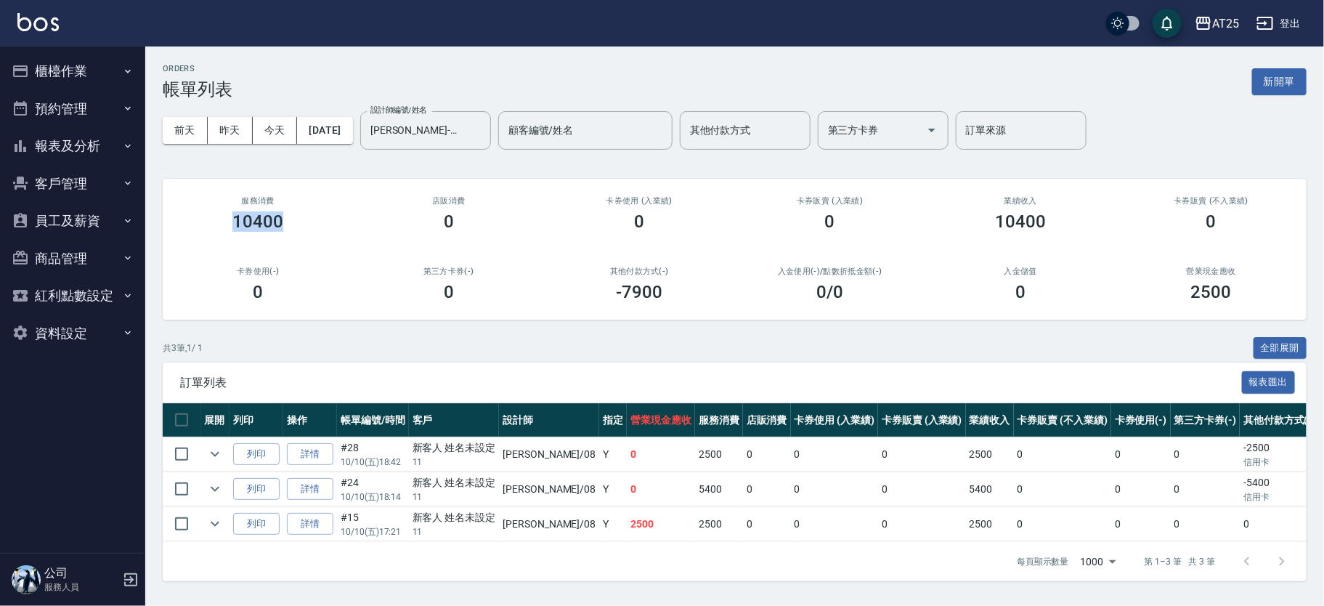
click at [846, 319] on div "ORDERS 帳單列表 新開單 前天 昨天 今天 2025/10/10 設計師編號/姓名 Tony-08 設計師編號/姓名 顧客編號/姓名 顧客編號/姓名 其…" at bounding box center [734, 322] width 1179 height 552
drag, startPoint x: 1183, startPoint y: 286, endPoint x: 1214, endPoint y: 282, distance: 30.8
click at [1214, 282] on div "2500" at bounding box center [1212, 292] width 156 height 20
click at [1141, 288] on div "2500" at bounding box center [1212, 292] width 156 height 20
drag, startPoint x: 240, startPoint y: 227, endPoint x: 339, endPoint y: 222, distance: 99.7
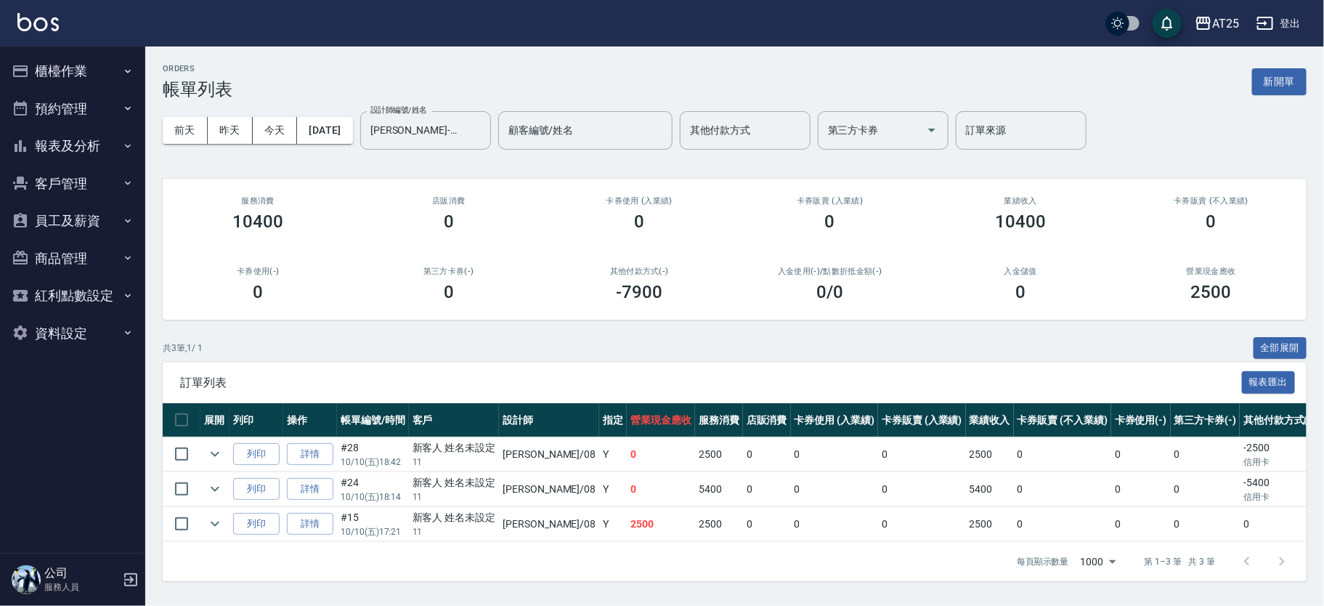
click at [323, 222] on div "10400" at bounding box center [258, 221] width 156 height 20
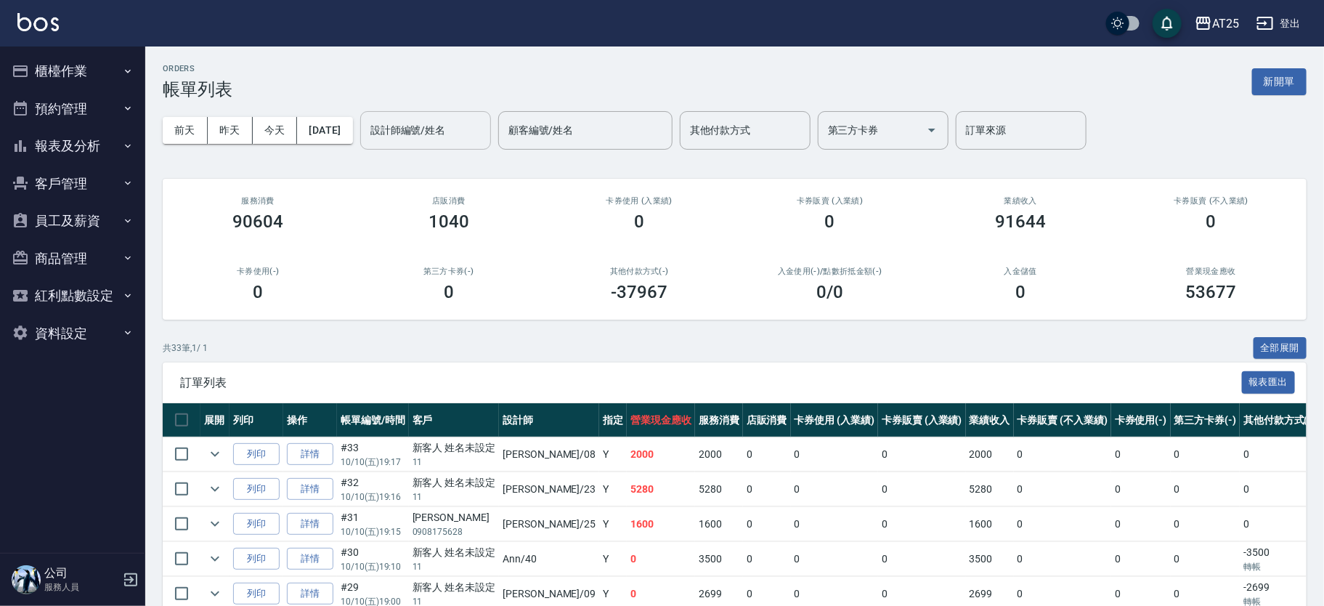
click at [416, 135] on input "設計師編號/姓名" at bounding box center [426, 130] width 118 height 25
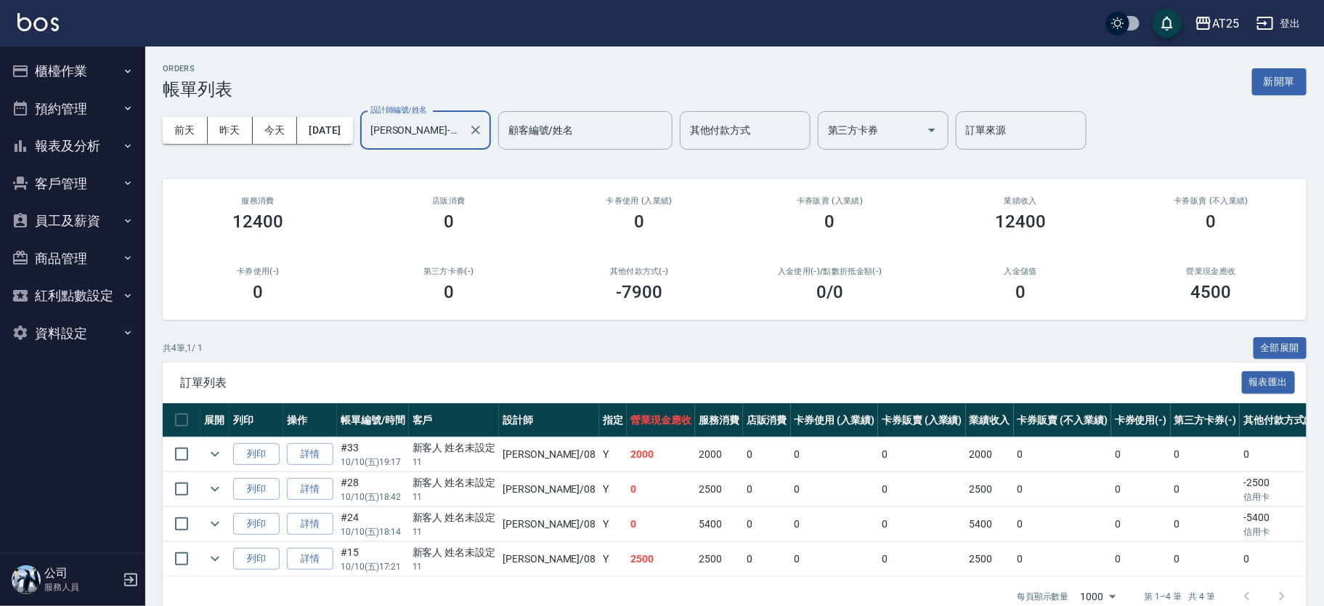
type input "Tony-08"
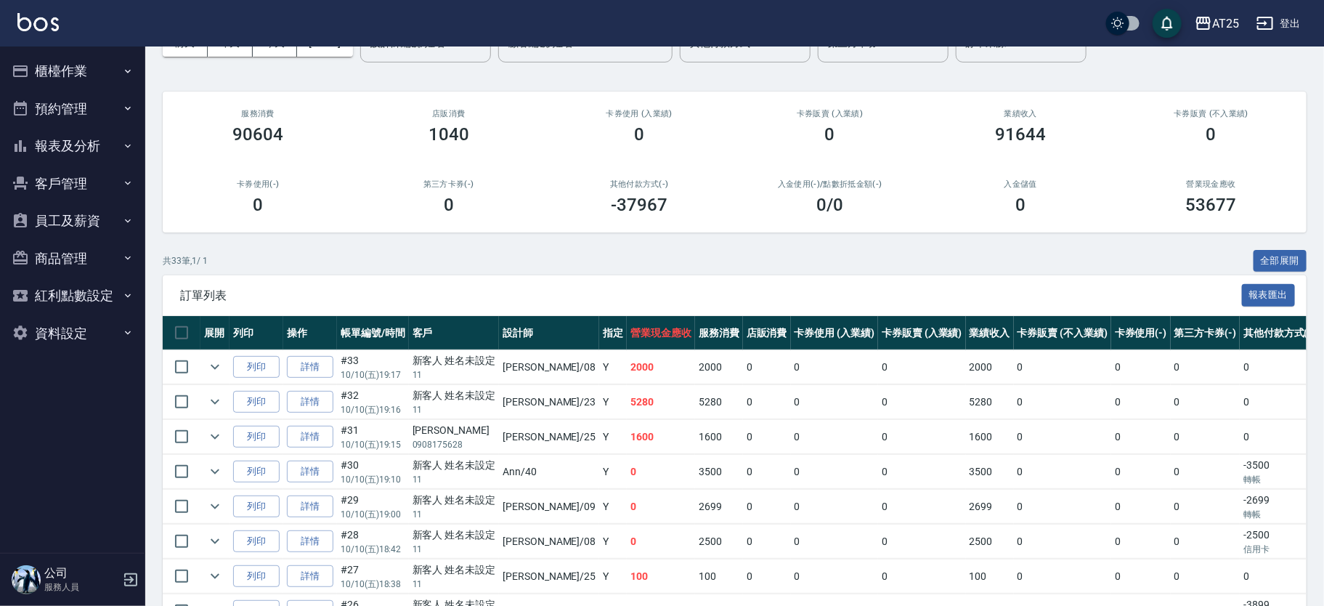
scroll to position [81, 0]
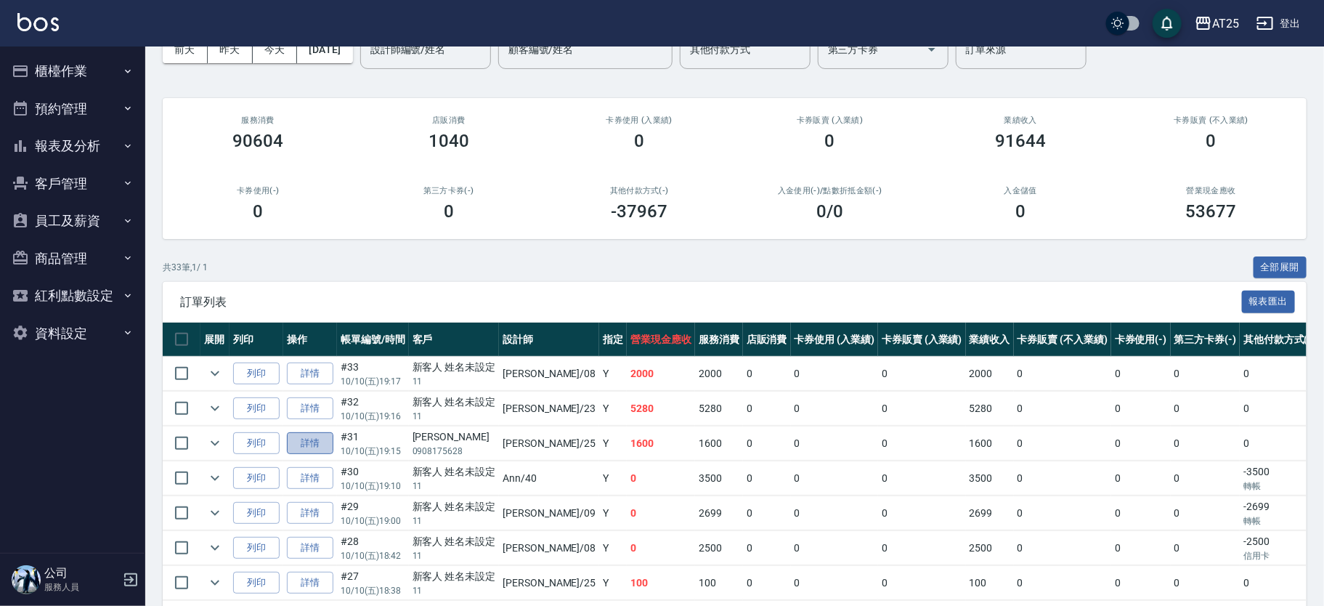
click at [317, 446] on link "詳情" at bounding box center [310, 443] width 46 height 23
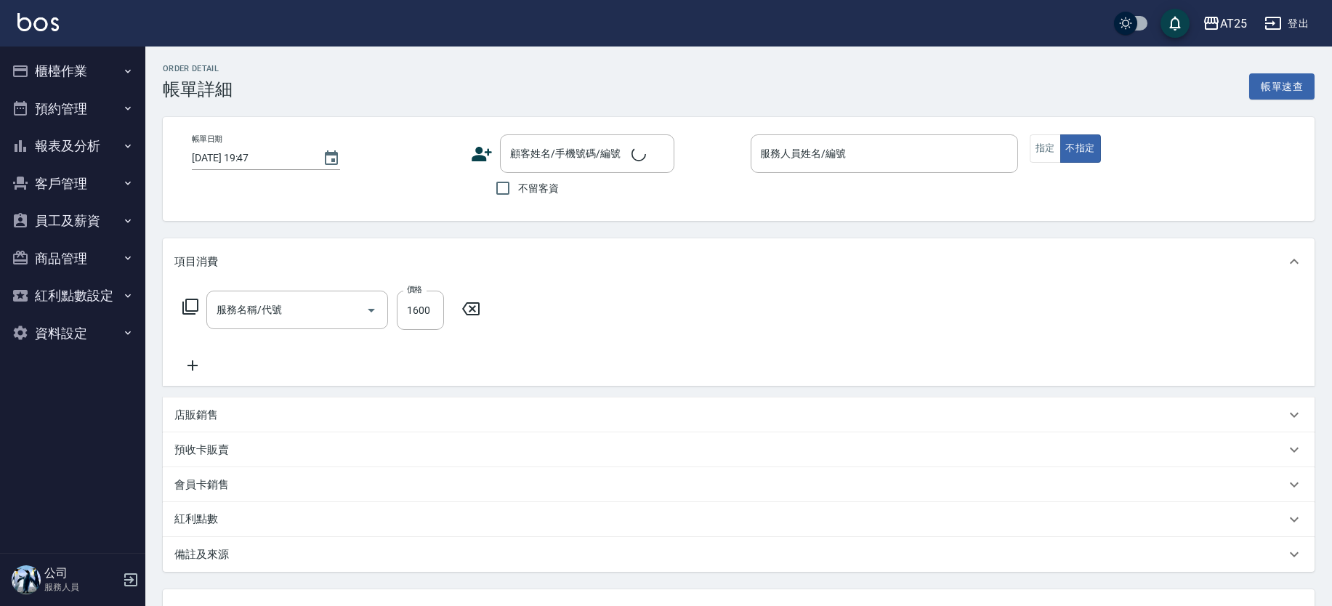
type input "2025/10/10 19:15"
type input "Evan-25"
type input "160"
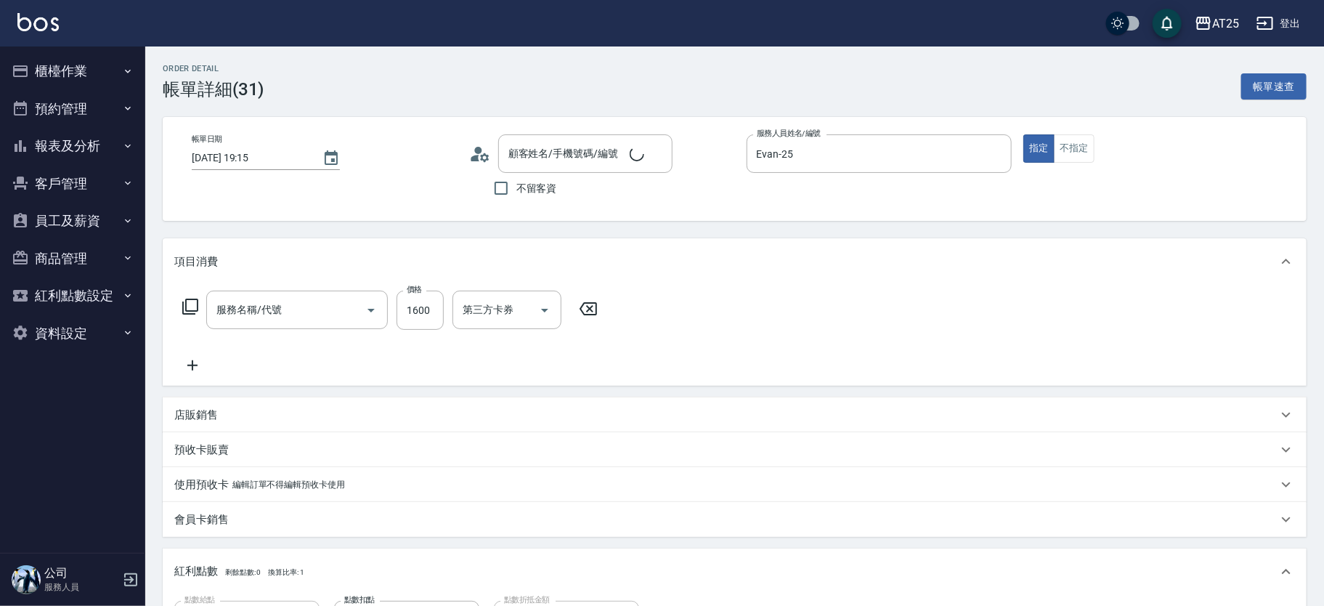
type input "莊欣頤/0908175628/null"
type input "男生壓貼(306)"
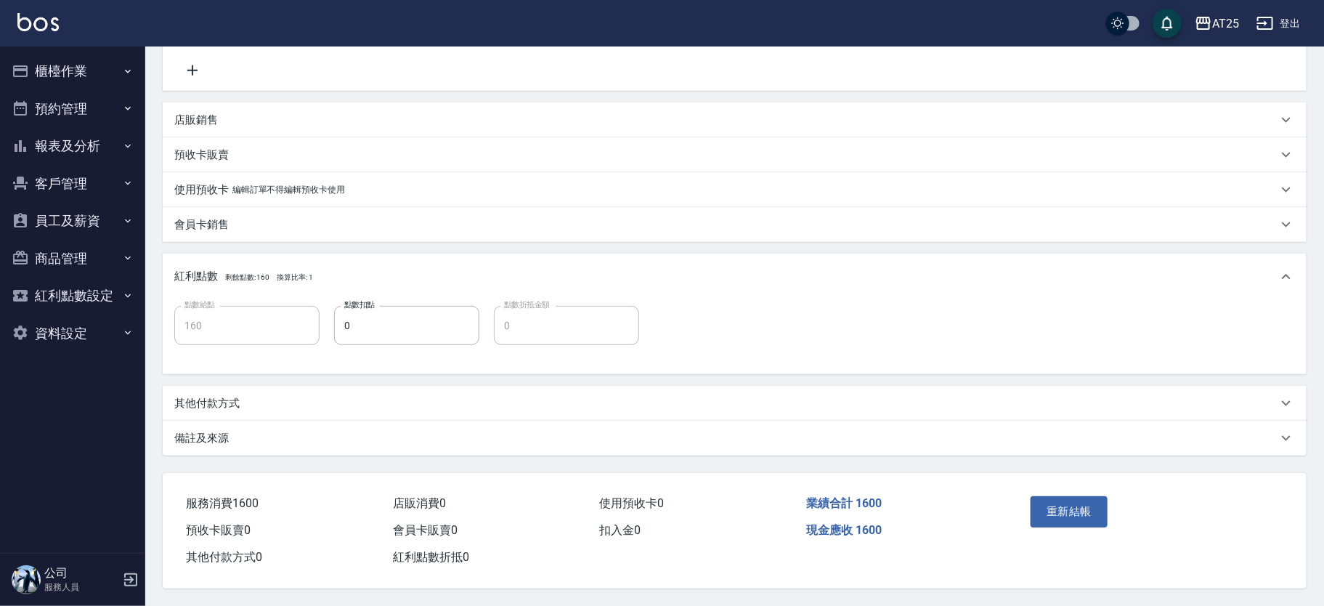
click at [283, 404] on div "其他付款方式" at bounding box center [725, 403] width 1103 height 15
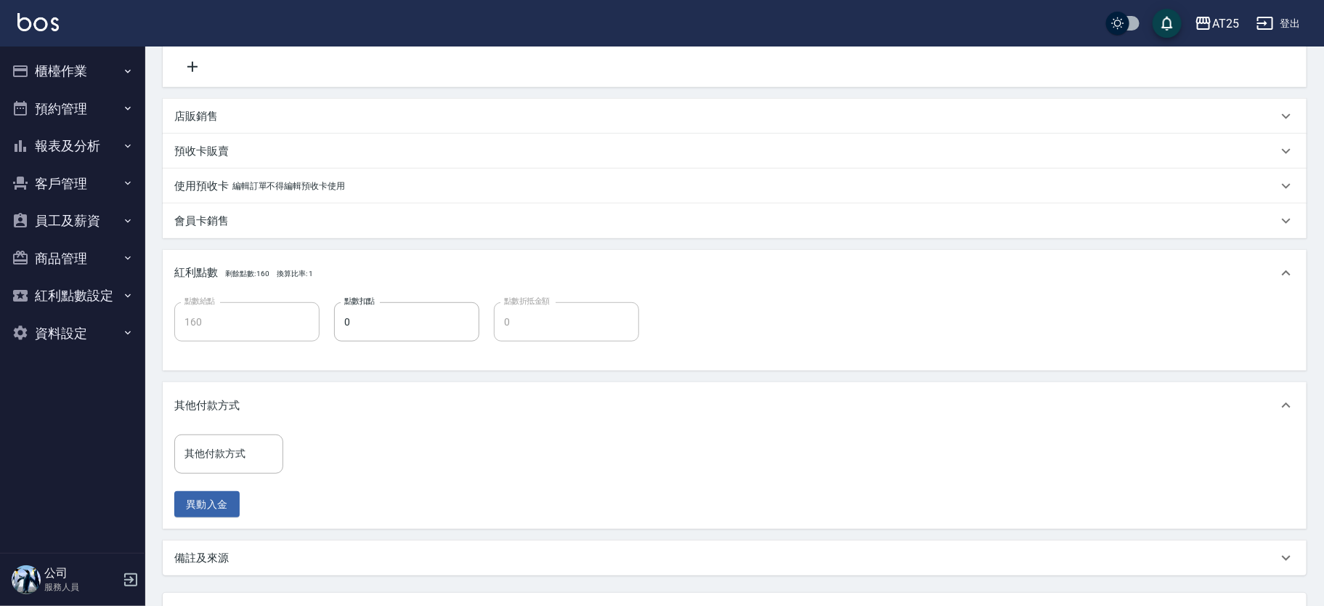
scroll to position [422, 0]
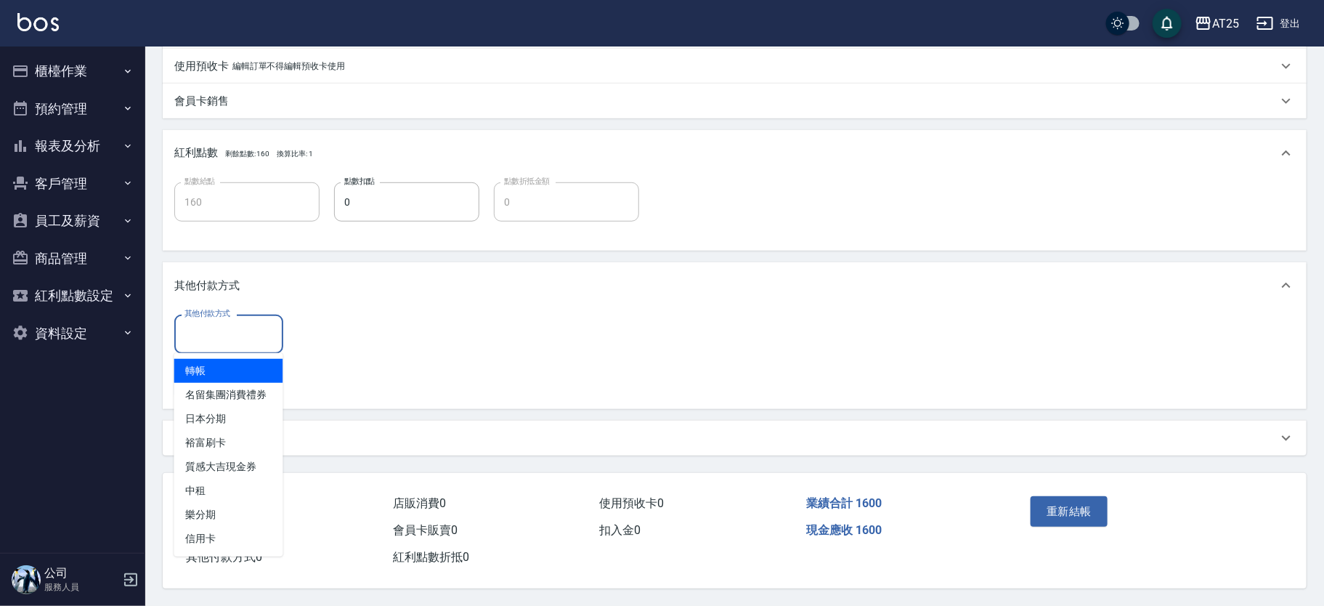
click at [205, 321] on div "其他付款方式 其他付款方式" at bounding box center [228, 334] width 109 height 39
click at [216, 364] on span "轉帳" at bounding box center [228, 371] width 109 height 24
type input "轉帳"
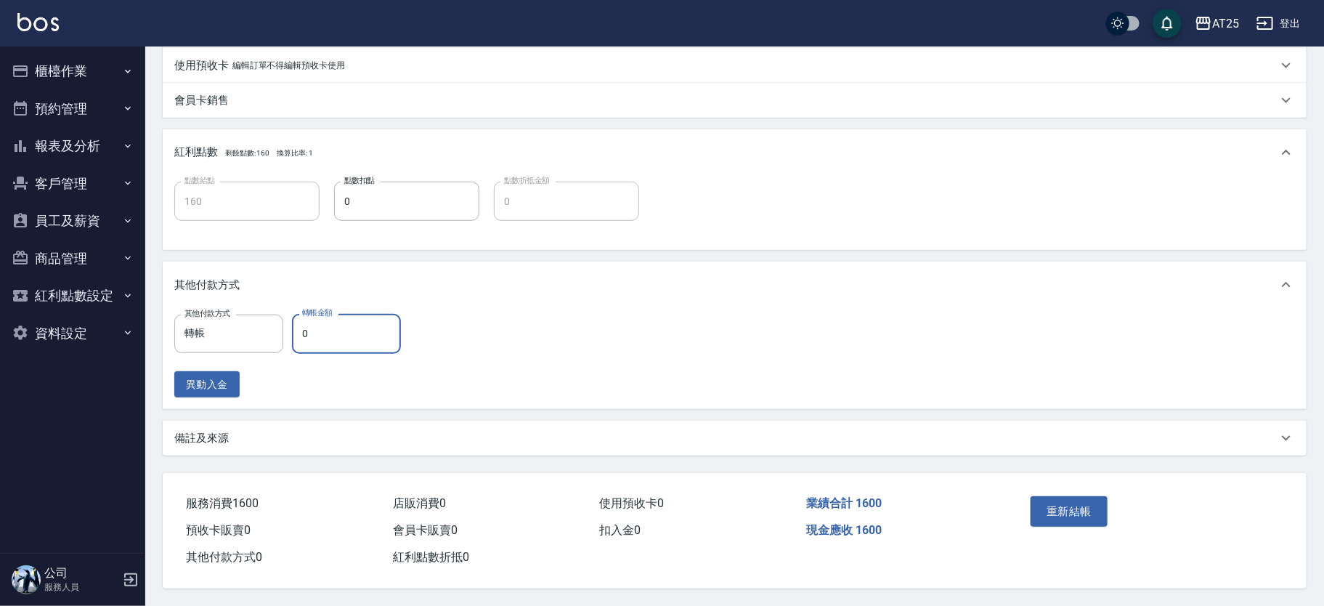
click at [335, 333] on input "0" at bounding box center [346, 333] width 109 height 39
type input "150"
type input "16"
type input "140"
type input "1600"
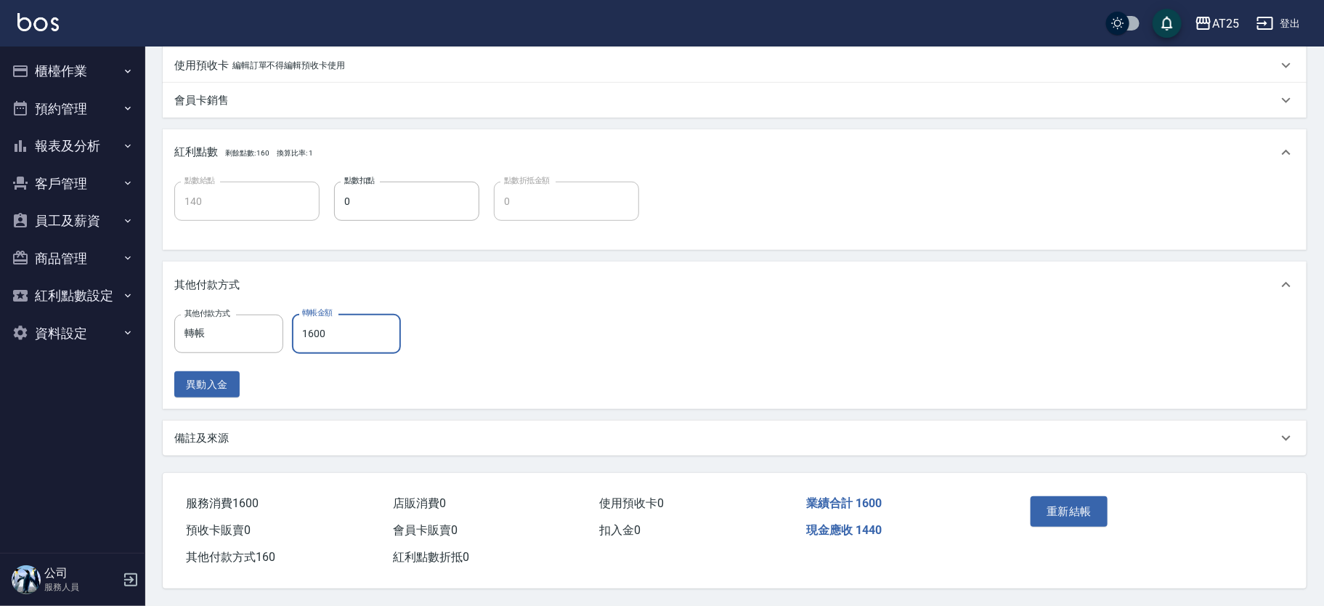
type input "0"
type input "1600"
click at [1042, 505] on button "重新結帳" at bounding box center [1069, 511] width 77 height 31
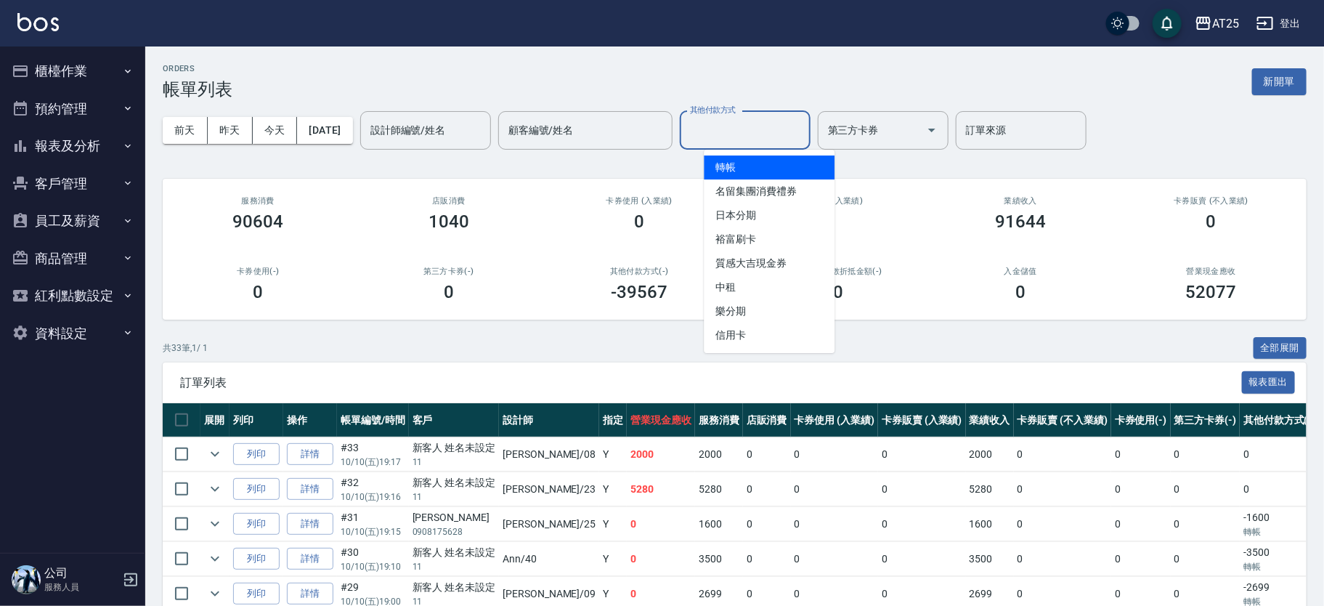
click at [737, 130] on input "其他付款方式" at bounding box center [745, 130] width 118 height 25
click at [754, 161] on span "轉帳" at bounding box center [769, 167] width 131 height 24
type input "轉帳"
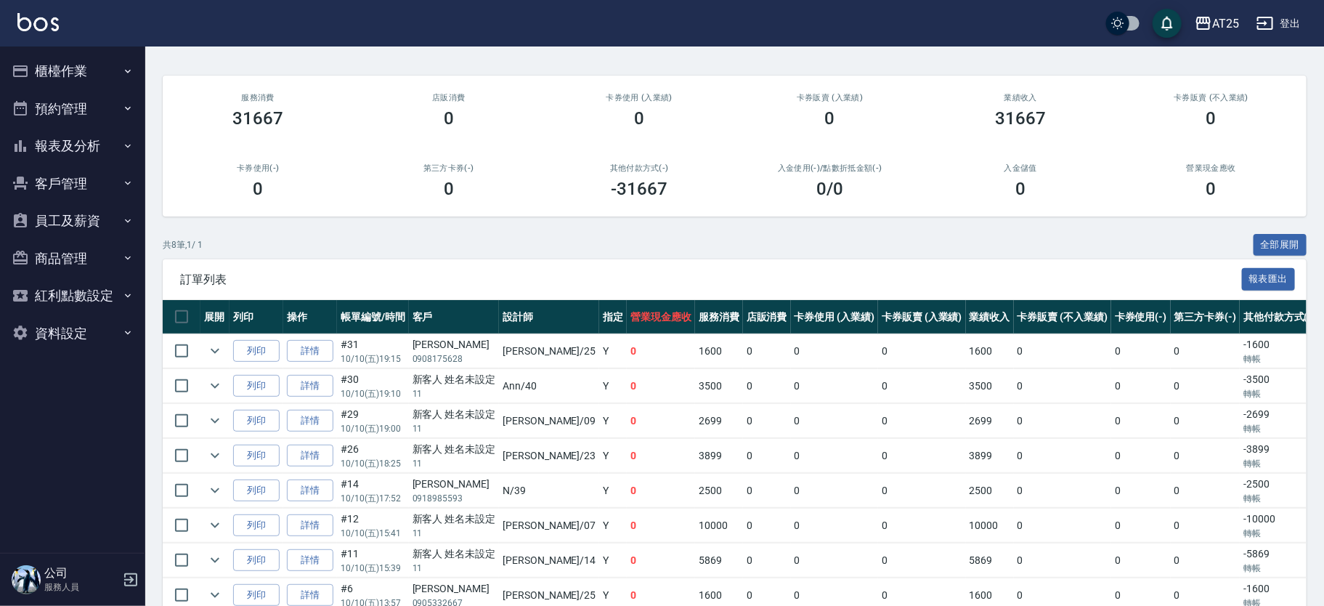
scroll to position [180, 0]
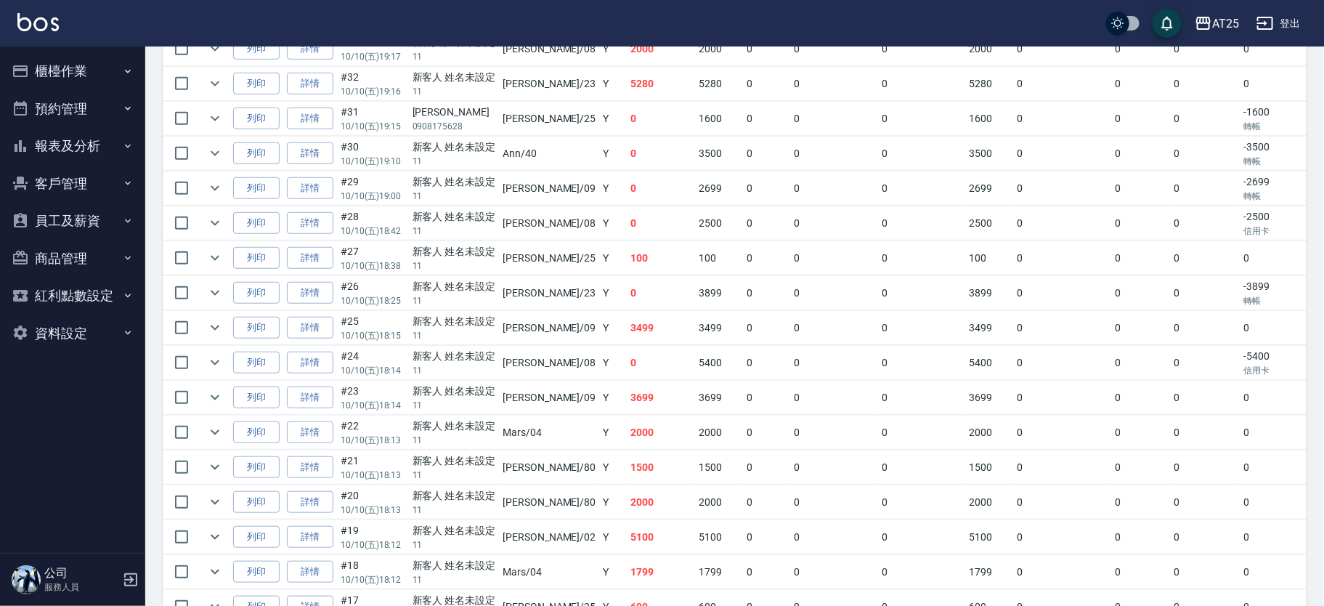
scroll to position [60, 0]
